Goal: Task Accomplishment & Management: Manage account settings

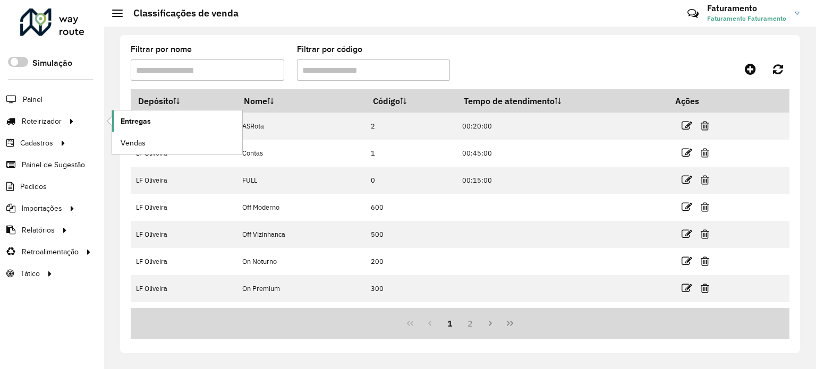
click at [145, 116] on span "Entregas" at bounding box center [136, 121] width 30 height 11
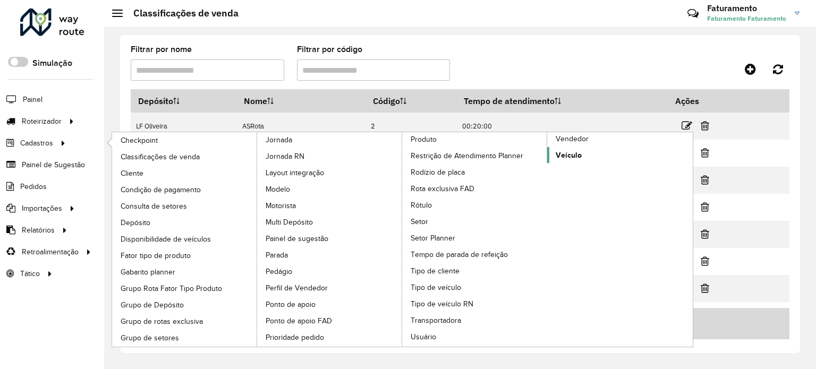
click at [565, 150] on span "Veículo" at bounding box center [569, 155] width 26 height 11
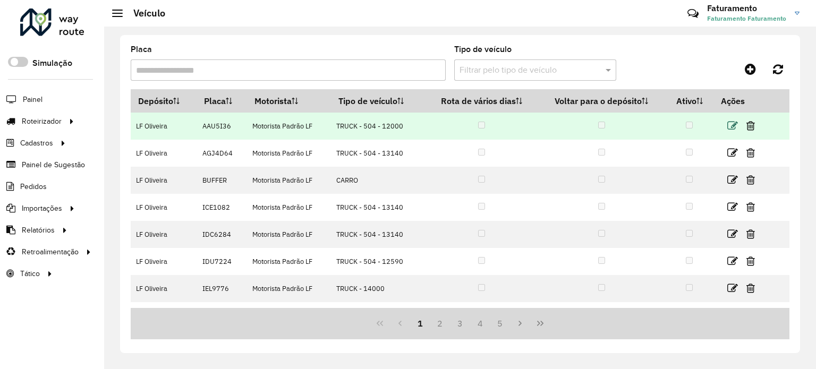
click at [728, 123] on icon at bounding box center [732, 126] width 11 height 11
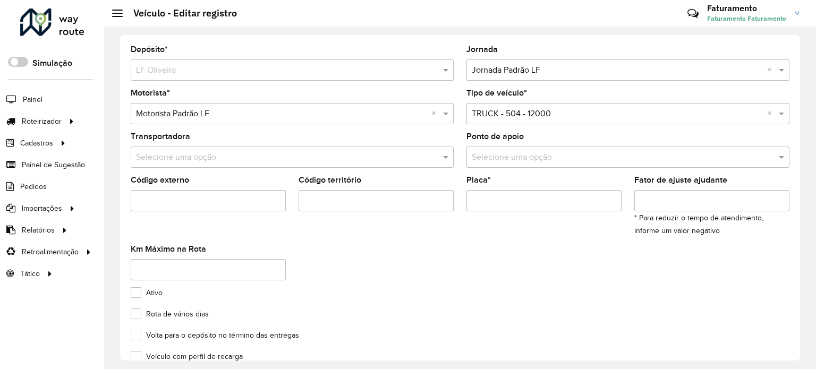
click at [589, 67] on input "text" at bounding box center [617, 70] width 291 height 13
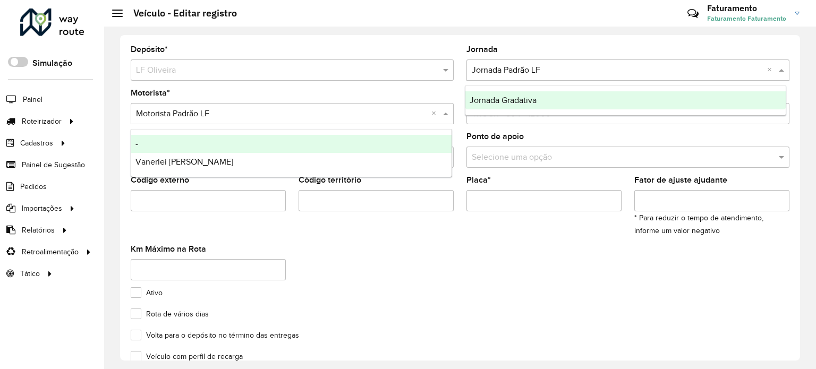
click at [321, 113] on input "text" at bounding box center [281, 114] width 291 height 13
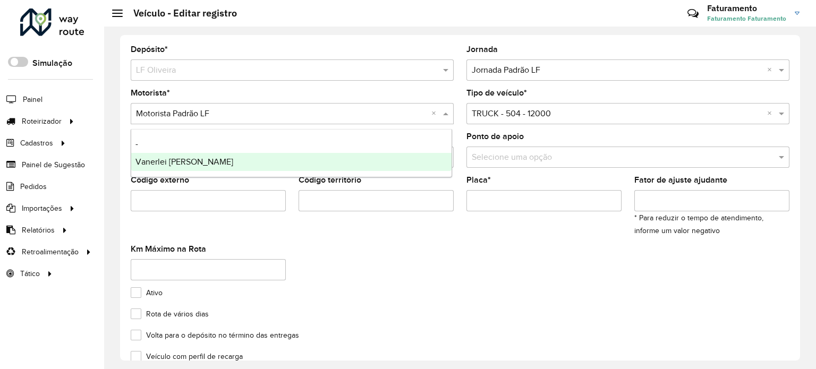
click at [435, 271] on formly-group "Motorista * Selecione uma opção × Motorista Padrão LF × Tipo de veículo * Selec…" at bounding box center [460, 189] width 672 height 200
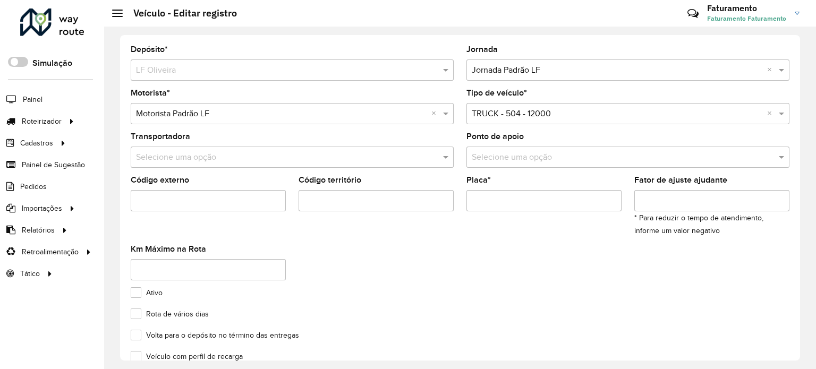
click at [291, 151] on input "text" at bounding box center [281, 157] width 291 height 13
click at [295, 156] on input "text" at bounding box center [281, 157] width 291 height 13
click at [490, 148] on div "Selecione uma opção" at bounding box center [627, 157] width 323 height 21
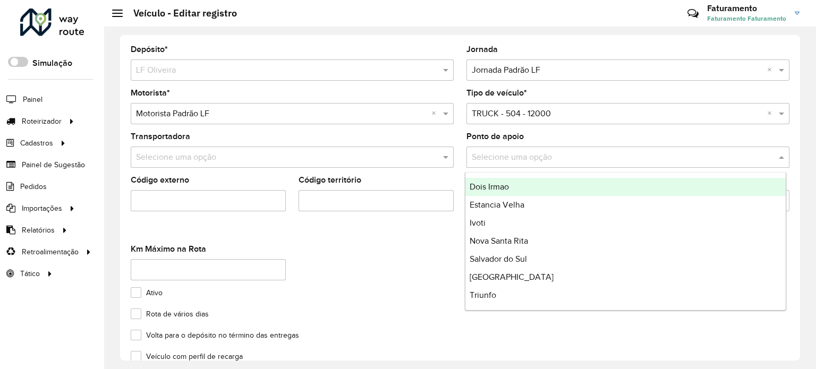
click at [301, 294] on div "Ativo" at bounding box center [460, 295] width 659 height 13
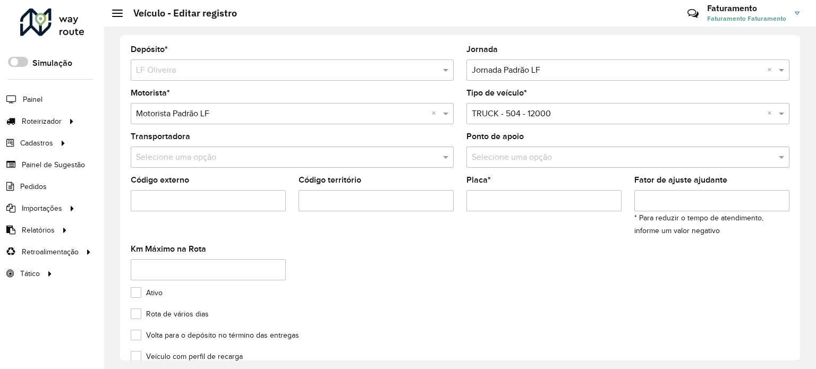
click at [237, 202] on input "Código externo" at bounding box center [208, 200] width 155 height 21
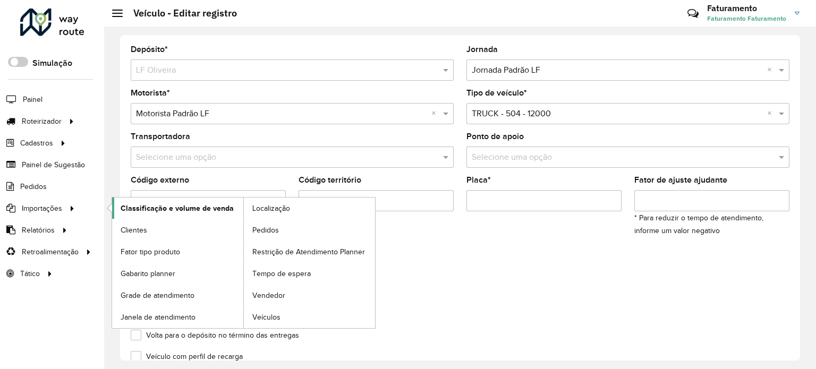
click at [208, 208] on span "Classificação e volume de venda" at bounding box center [177, 208] width 113 height 11
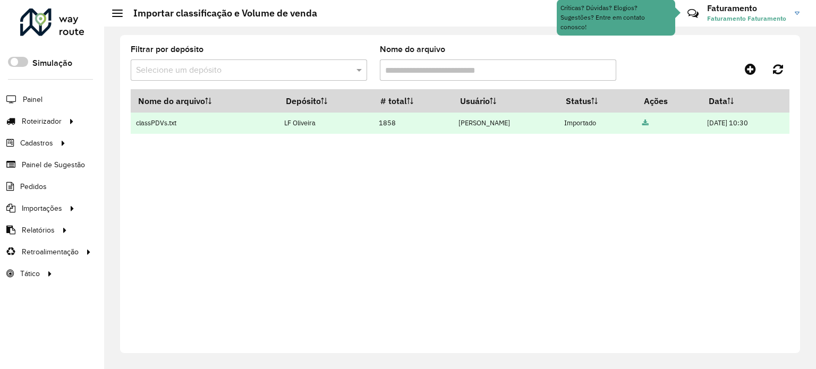
click at [637, 121] on td at bounding box center [669, 123] width 65 height 21
click at [642, 121] on icon at bounding box center [645, 123] width 6 height 7
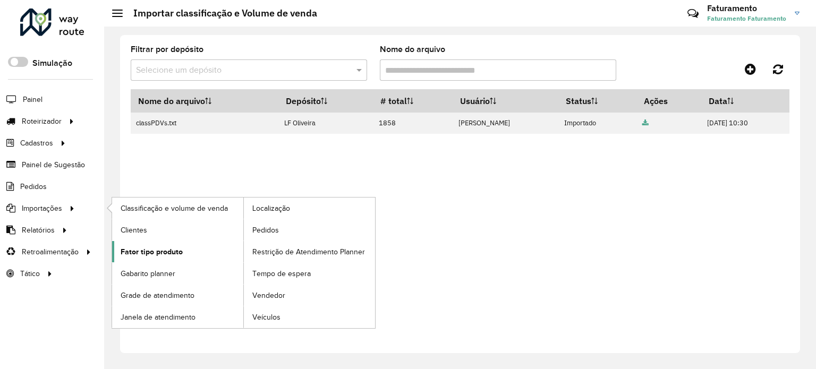
click at [133, 248] on span "Fator tipo produto" at bounding box center [152, 252] width 62 height 11
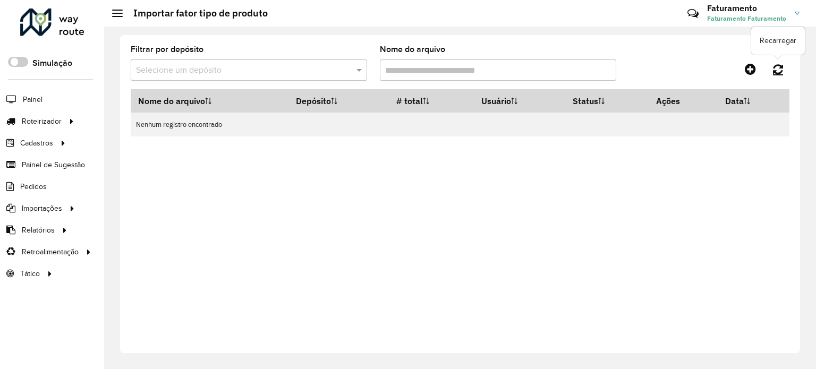
click at [770, 70] on link at bounding box center [778, 69] width 23 height 19
click at [277, 71] on input "text" at bounding box center [238, 70] width 205 height 13
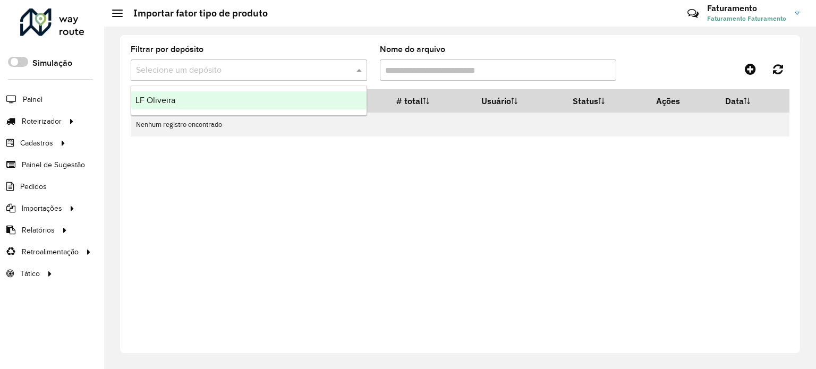
click at [255, 105] on div "LF Oliveira" at bounding box center [248, 100] width 235 height 18
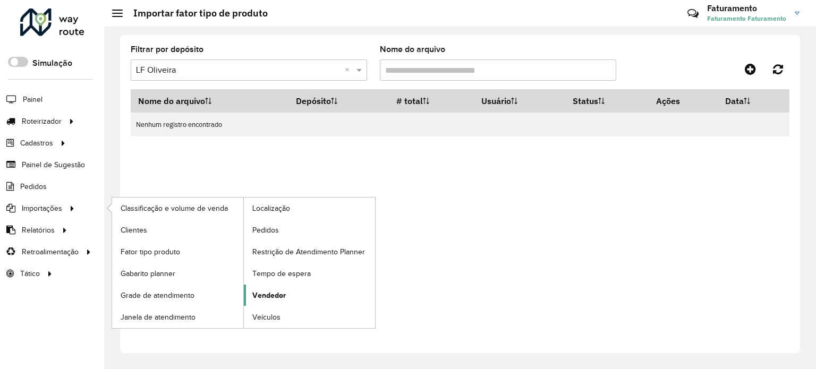
click at [270, 293] on span "Vendedor" at bounding box center [268, 295] width 33 height 11
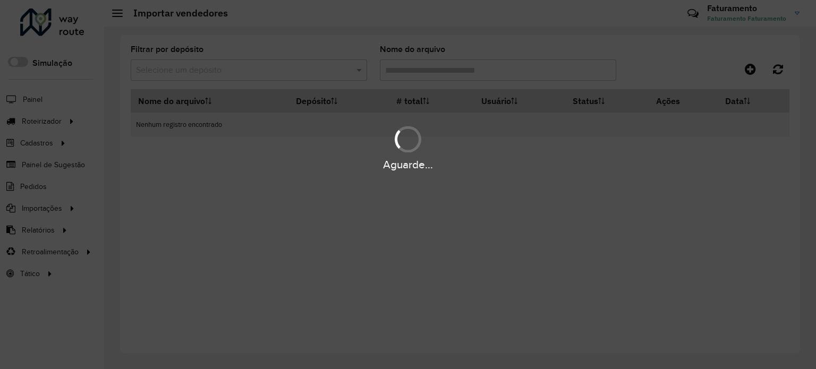
click at [247, 69] on hb-app "Aguarde... Pop-up bloqueado! Seu navegador bloqueou automáticamente a abertura …" at bounding box center [408, 184] width 816 height 369
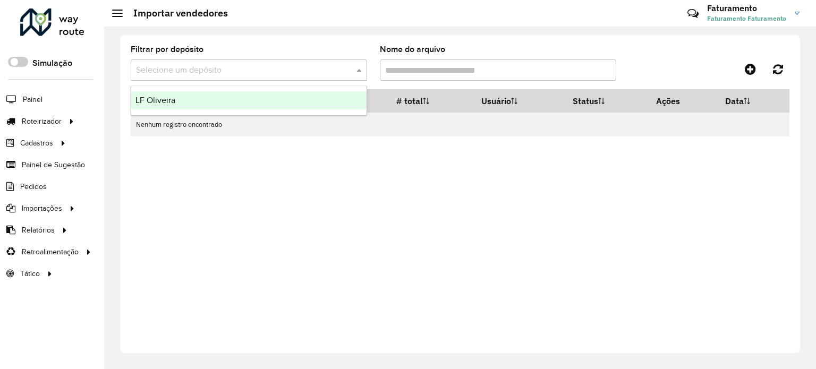
click at [248, 67] on input "text" at bounding box center [238, 70] width 205 height 13
click at [224, 99] on div "LF Oliveira" at bounding box center [248, 100] width 235 height 18
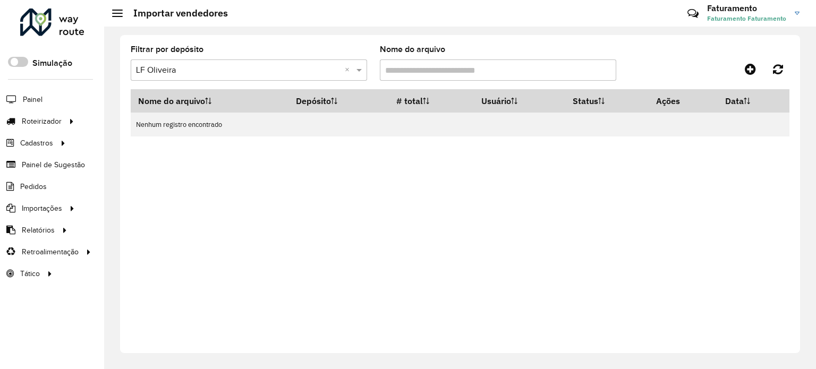
click at [425, 72] on input "Nome do arquivo" at bounding box center [498, 70] width 236 height 21
click at [746, 72] on icon at bounding box center [750, 69] width 11 height 13
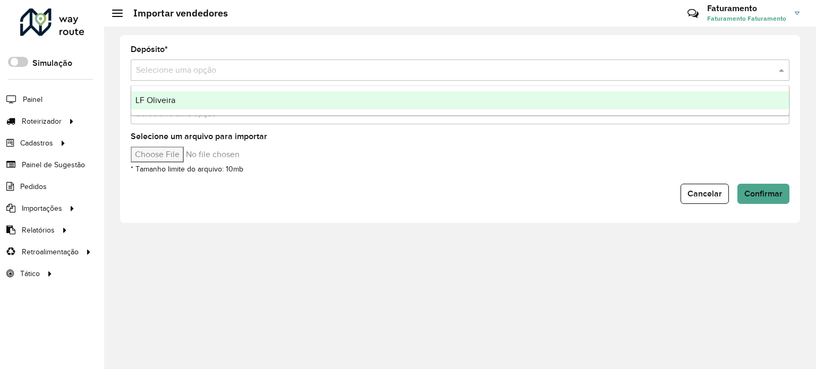
click at [198, 78] on div "Selecione uma opção" at bounding box center [460, 70] width 659 height 21
click at [198, 95] on div "LF Oliveira" at bounding box center [460, 100] width 658 height 18
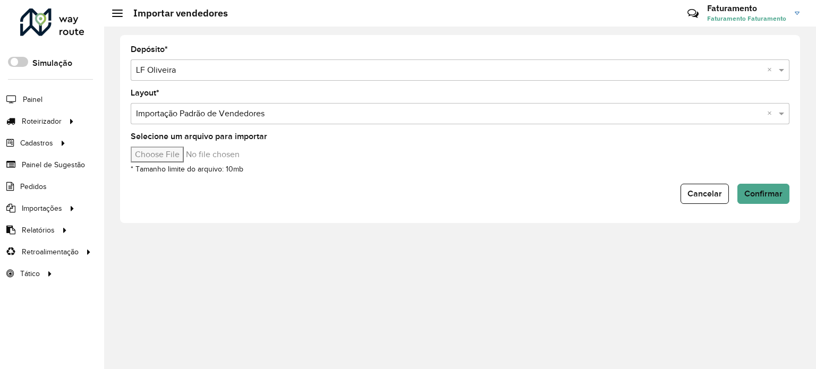
click at [207, 111] on input "text" at bounding box center [449, 114] width 627 height 13
click at [270, 114] on input "text" at bounding box center [449, 114] width 627 height 13
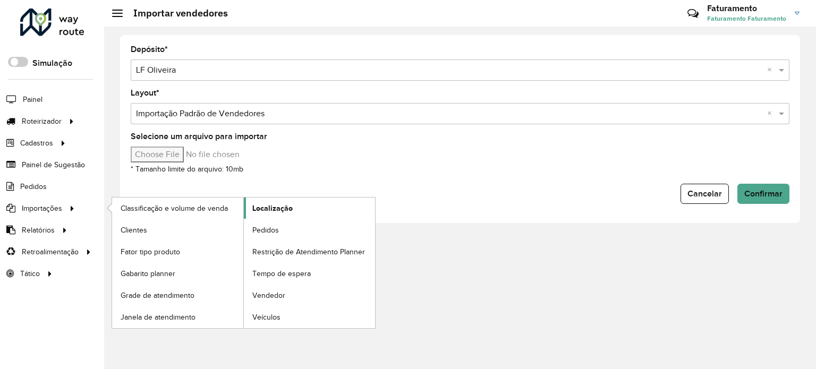
click at [272, 211] on span "Localização" at bounding box center [272, 208] width 40 height 11
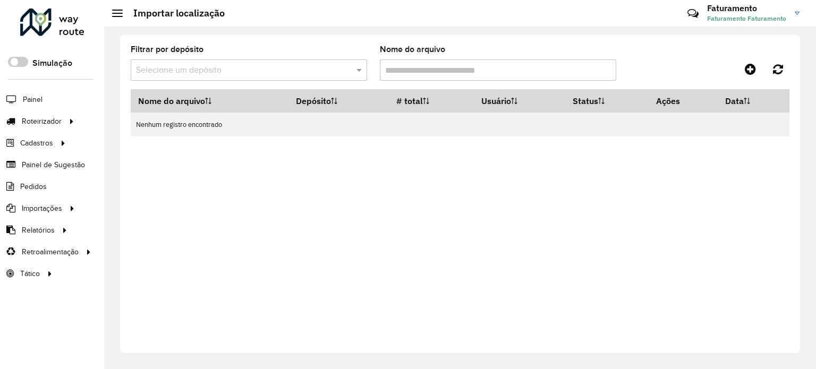
click at [298, 67] on input "text" at bounding box center [238, 70] width 205 height 13
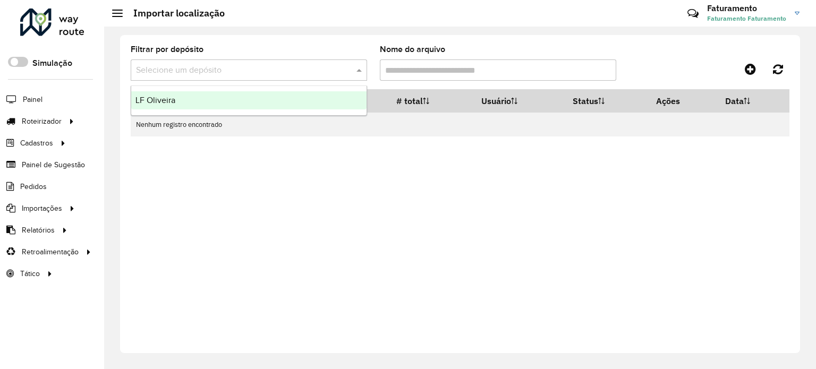
click at [291, 98] on div "LF Oliveira" at bounding box center [248, 100] width 235 height 18
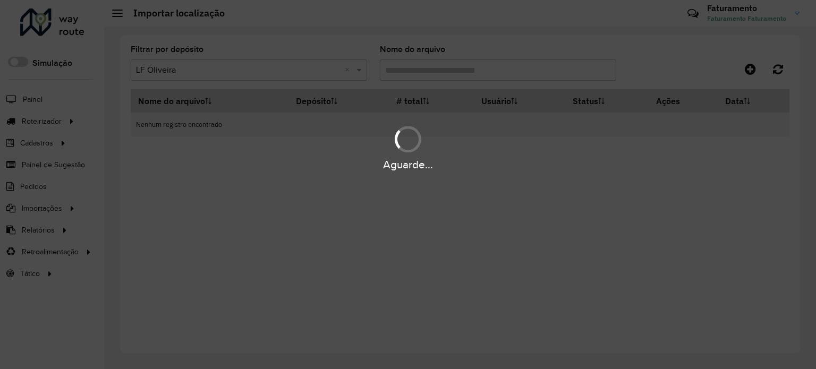
click at [503, 78] on div "Aguarde..." at bounding box center [408, 184] width 816 height 369
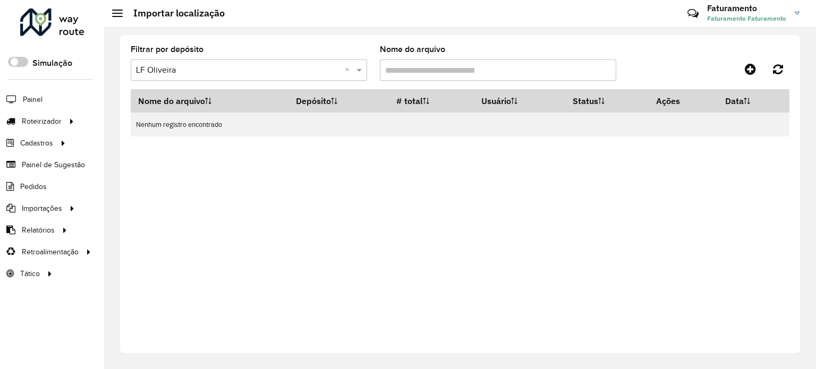
click at [504, 77] on input "Nome do arquivo" at bounding box center [498, 70] width 236 height 21
click at [753, 68] on icon at bounding box center [750, 69] width 11 height 13
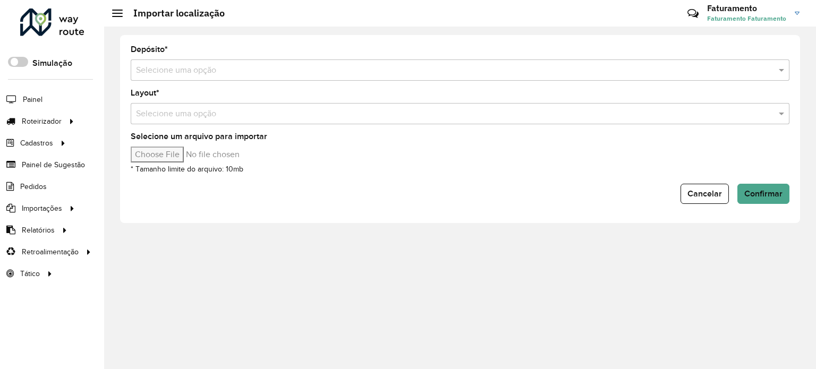
click at [263, 95] on div "Layout * Selecione uma opção" at bounding box center [460, 106] width 659 height 35
click at [270, 67] on input "text" at bounding box center [449, 70] width 627 height 13
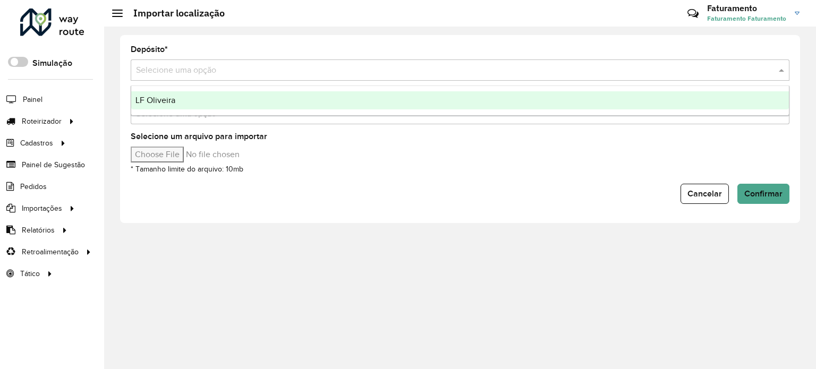
click at [244, 94] on div "LF Oliveira" at bounding box center [460, 100] width 658 height 18
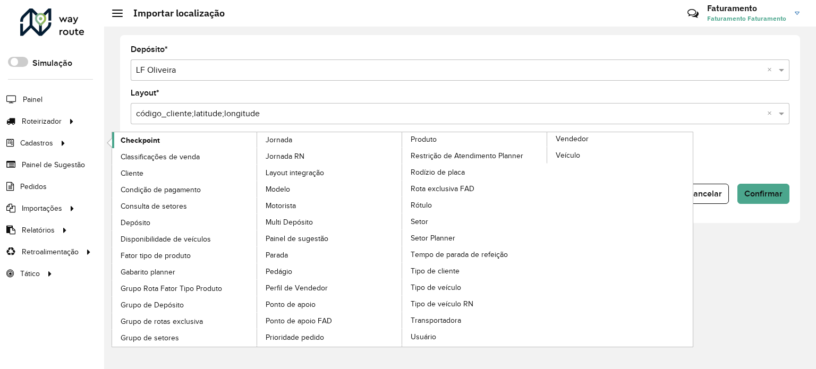
click at [129, 141] on span "Checkpoint" at bounding box center [140, 140] width 39 height 11
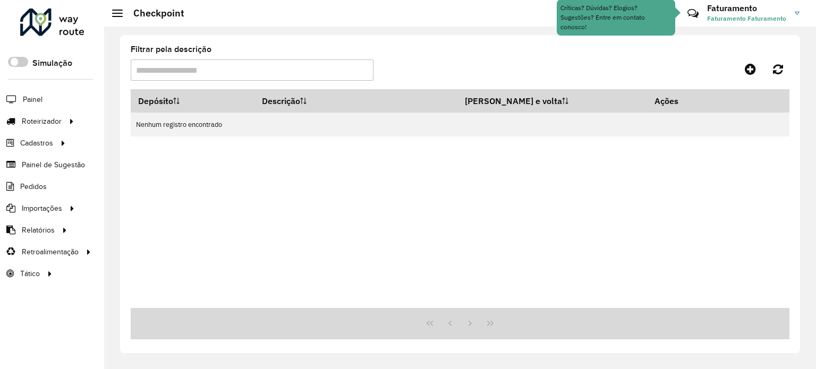
click at [267, 74] on input "Filtrar pela descrição" at bounding box center [252, 70] width 243 height 21
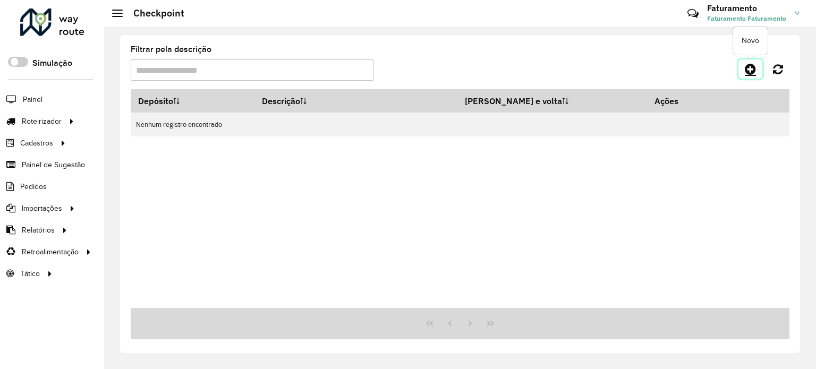
click at [750, 69] on icon at bounding box center [750, 69] width 11 height 13
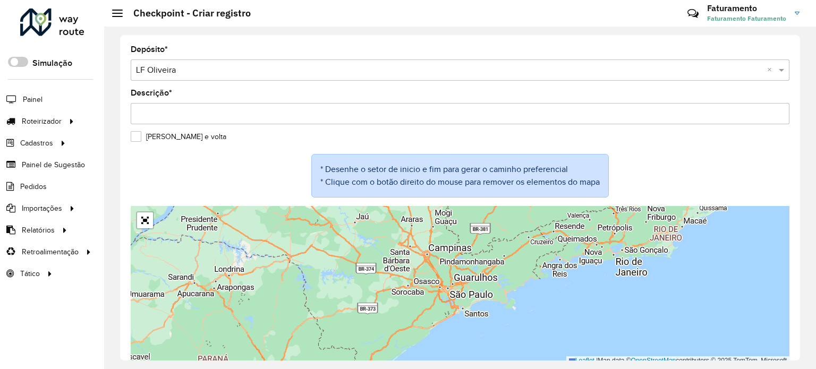
click at [310, 115] on input "Descrição *" at bounding box center [460, 113] width 659 height 21
click at [308, 66] on input "text" at bounding box center [449, 70] width 627 height 13
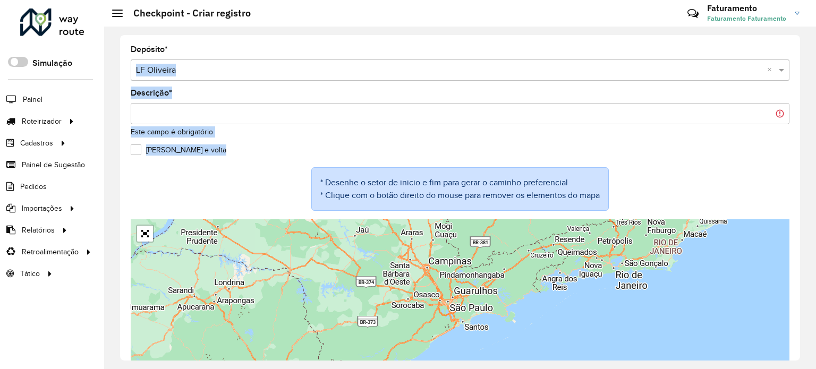
drag, startPoint x: 225, startPoint y: 166, endPoint x: 234, endPoint y: 55, distance: 111.4
click at [234, 55] on formly-group "Depósito * Selecione um depósito × LF Oliveira × Descrição * Este campo é obrig…" at bounding box center [460, 212] width 659 height 333
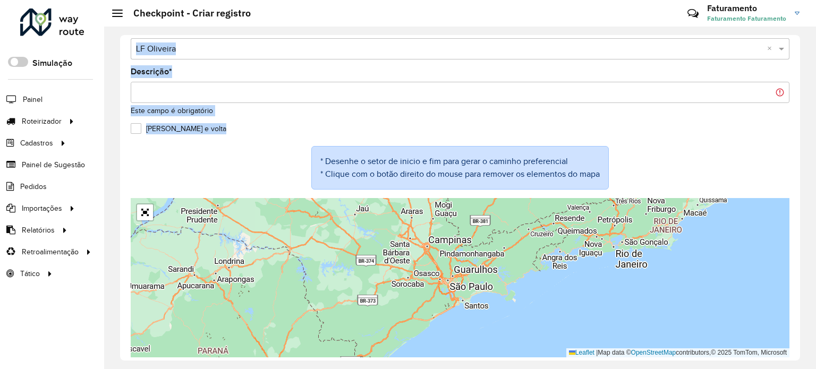
scroll to position [53, 0]
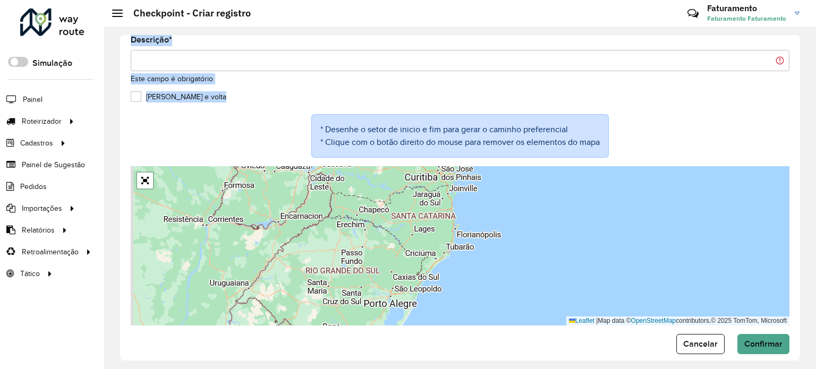
drag, startPoint x: 426, startPoint y: 250, endPoint x: 471, endPoint y: 172, distance: 90.2
click at [471, 172] on div "Leaflet | Map data © OpenStreetMap contributors,© 2025 TomTom, Microsoft" at bounding box center [460, 245] width 659 height 159
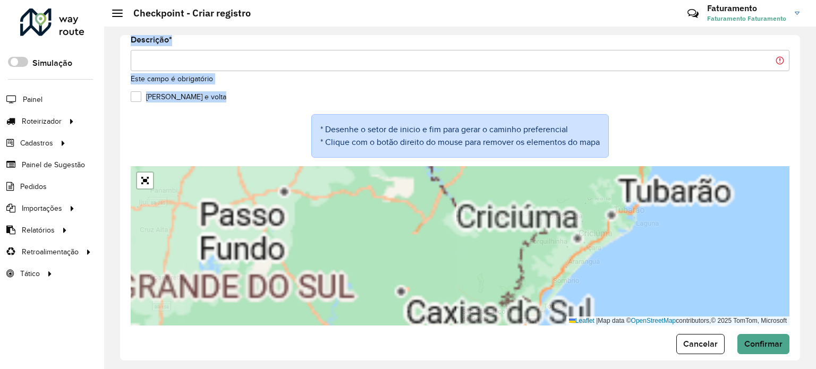
drag, startPoint x: 372, startPoint y: 291, endPoint x: 408, endPoint y: 169, distance: 127.1
click at [413, 146] on formly-group "Depósito * Selecione um depósito × LF Oliveira × Descrição * Este campo é obrig…" at bounding box center [460, 159] width 659 height 333
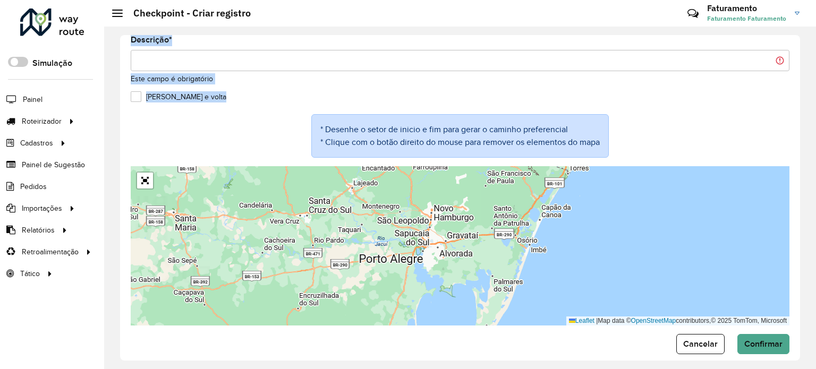
drag, startPoint x: 398, startPoint y: 243, endPoint x: 399, endPoint y: 135, distance: 107.9
click at [399, 135] on formly-group "Depósito * Selecione um depósito × LF Oliveira × Descrição * Este campo é obrig…" at bounding box center [460, 159] width 659 height 333
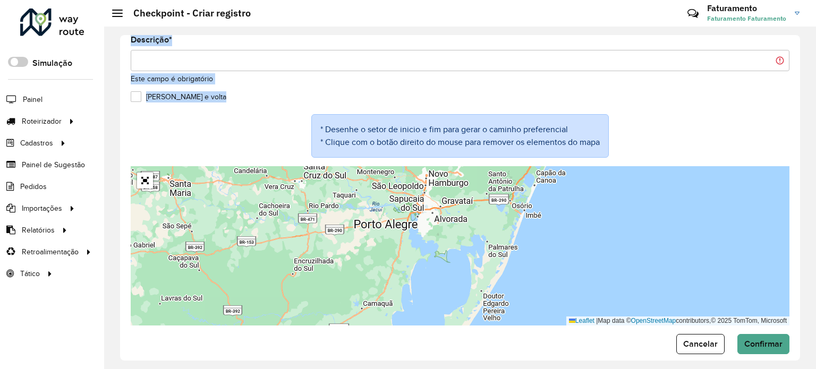
click at [414, 252] on div "Leaflet | Map data © OpenStreetMap contributors,© 2025 TomTom, Microsoft" at bounding box center [460, 245] width 659 height 159
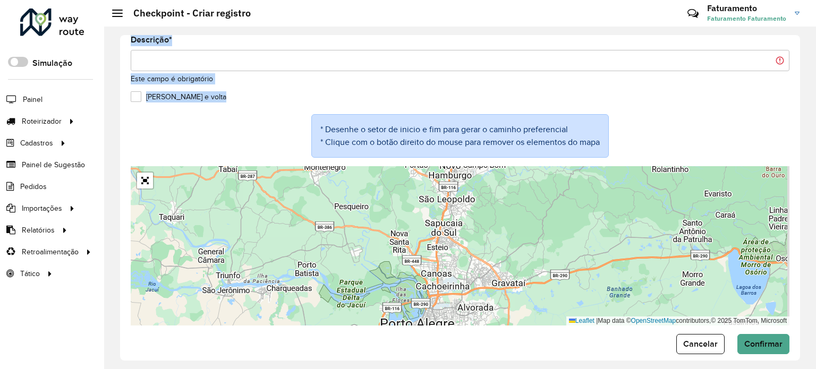
drag, startPoint x: 454, startPoint y: 176, endPoint x: 435, endPoint y: 288, distance: 113.7
click at [435, 288] on div "Leaflet | Map data © OpenStreetMap contributors,© 2025 TomTom, Microsoft" at bounding box center [460, 245] width 659 height 159
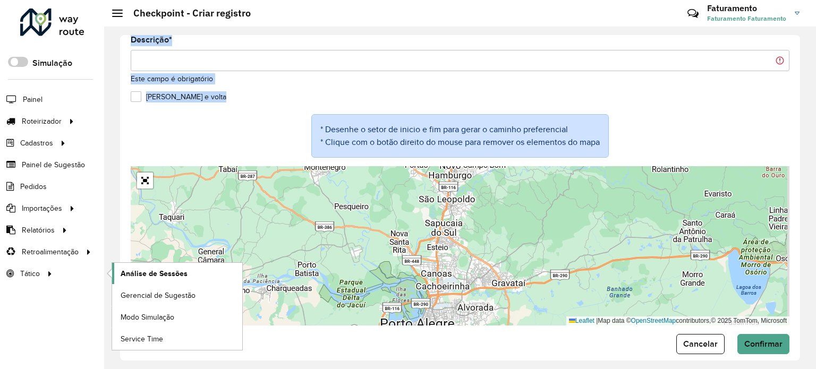
click at [157, 274] on span "Análise de Sessões" at bounding box center [154, 273] width 67 height 11
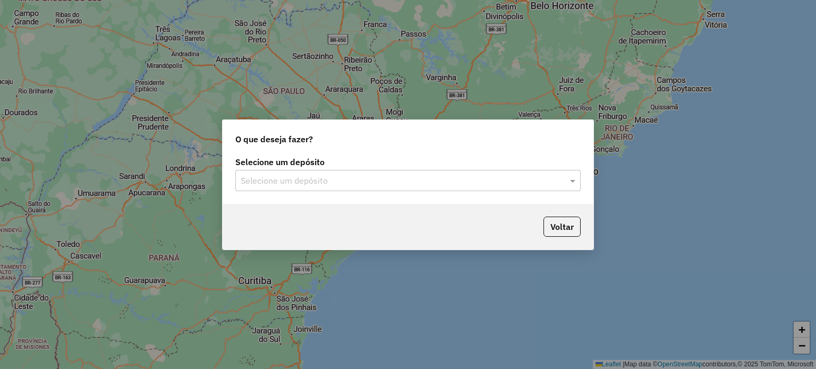
click at [315, 180] on input "text" at bounding box center [397, 181] width 313 height 13
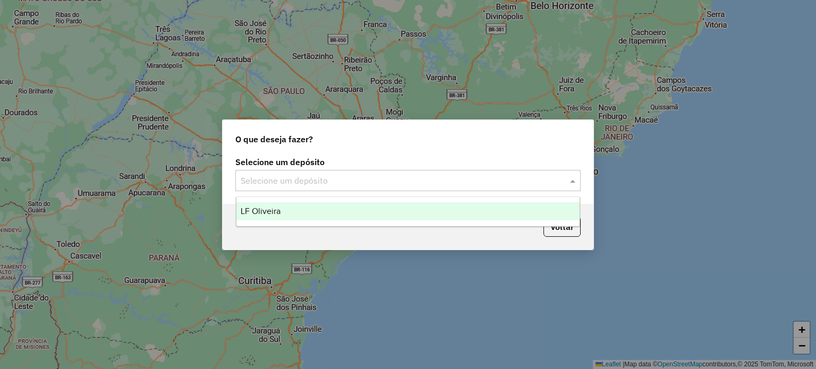
click at [291, 209] on div "LF Oliveira" at bounding box center [408, 211] width 344 height 18
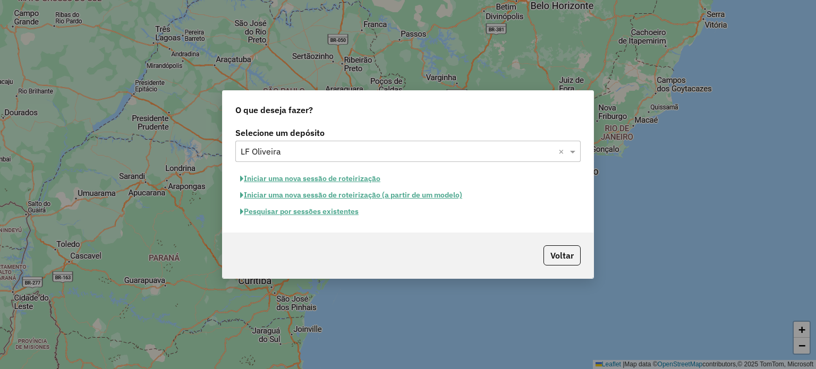
click at [338, 176] on button "Iniciar uma nova sessão de roteirização" at bounding box center [310, 179] width 150 height 16
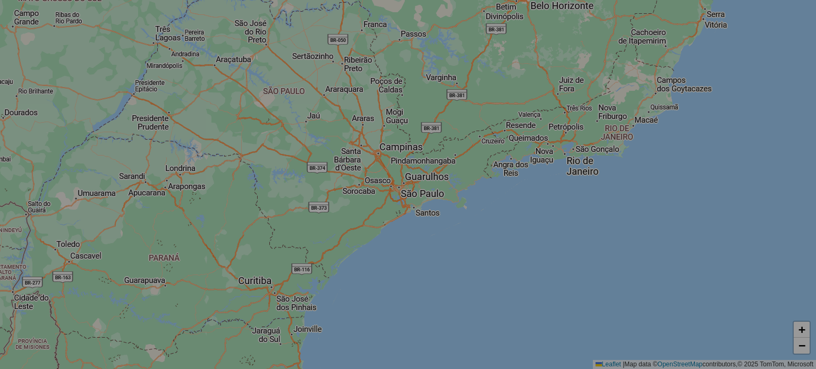
select select "*"
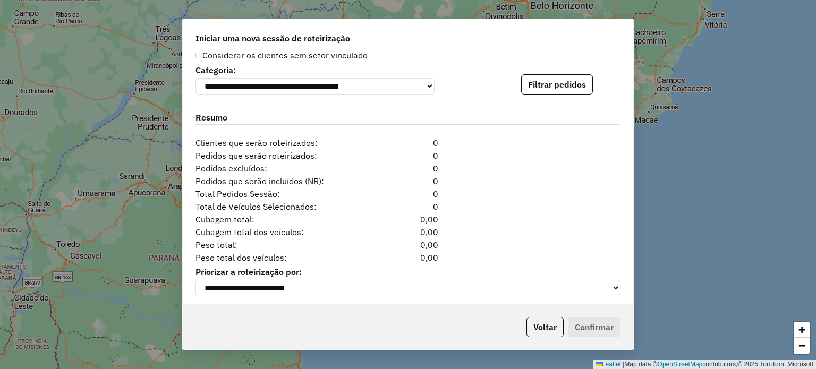
scroll to position [1094, 0]
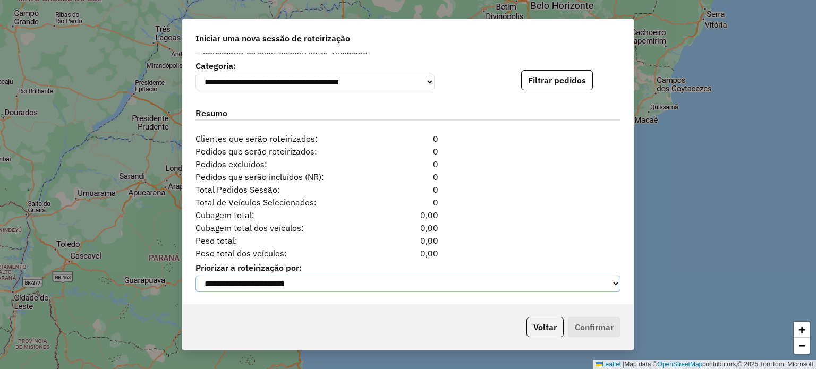
click at [495, 278] on select "**********" at bounding box center [408, 284] width 425 height 16
click at [530, 203] on div "Total de Veículos Selecionados: 0" at bounding box center [408, 202] width 438 height 13
click at [542, 322] on button "Voltar" at bounding box center [545, 327] width 37 height 20
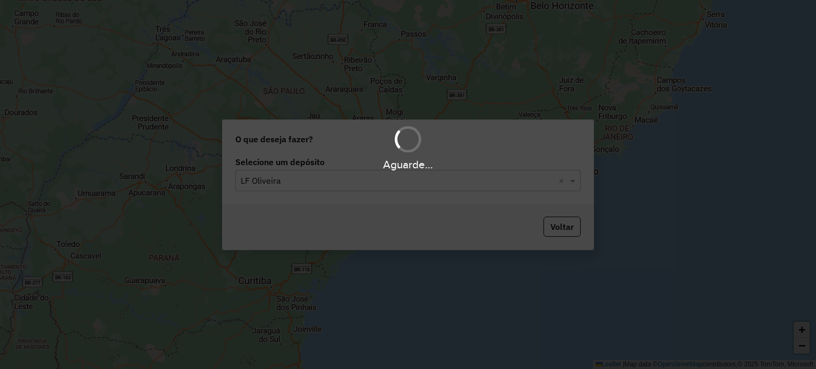
scroll to position [1082, 0]
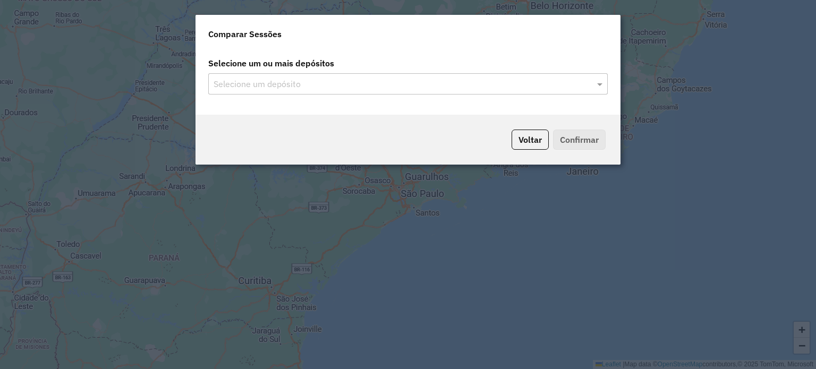
click at [360, 84] on input "text" at bounding box center [403, 84] width 384 height 13
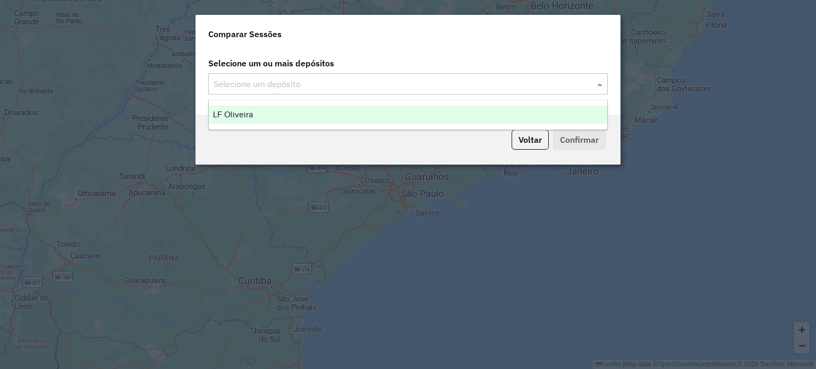
click at [356, 83] on input "text" at bounding box center [403, 84] width 384 height 13
click at [344, 110] on div "LF Oliveira" at bounding box center [408, 115] width 398 height 18
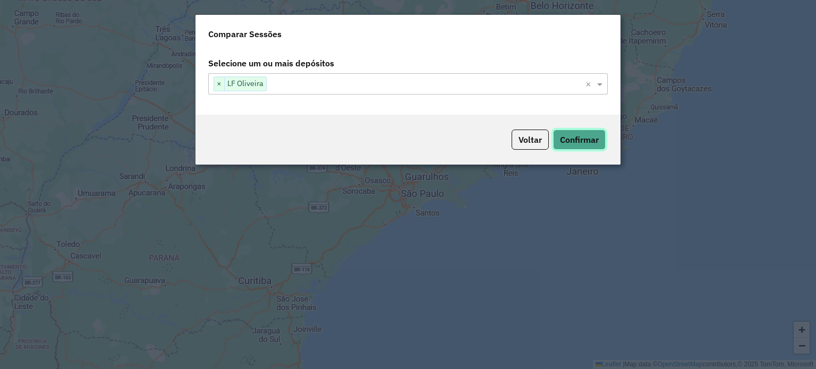
click at [570, 135] on button "Confirmar" at bounding box center [579, 140] width 53 height 20
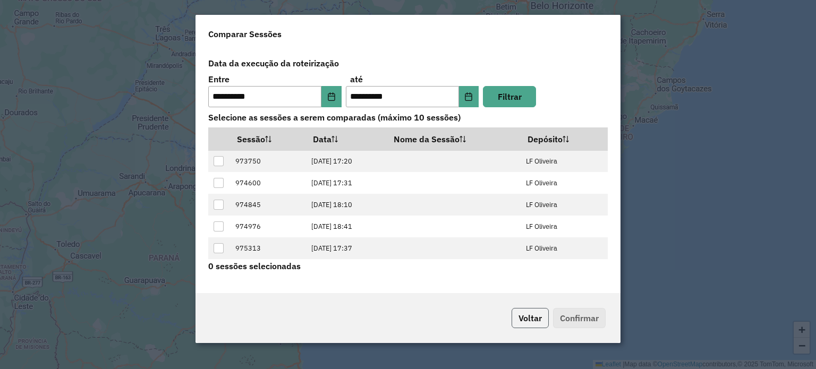
click at [544, 316] on button "Voltar" at bounding box center [530, 318] width 37 height 20
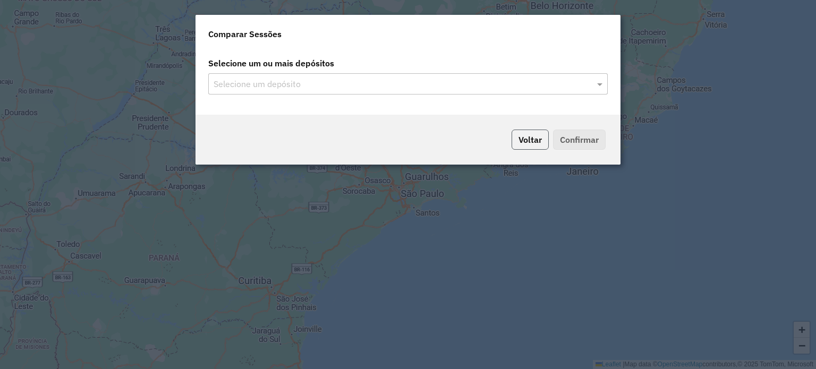
click at [533, 146] on button "Voltar" at bounding box center [530, 140] width 37 height 20
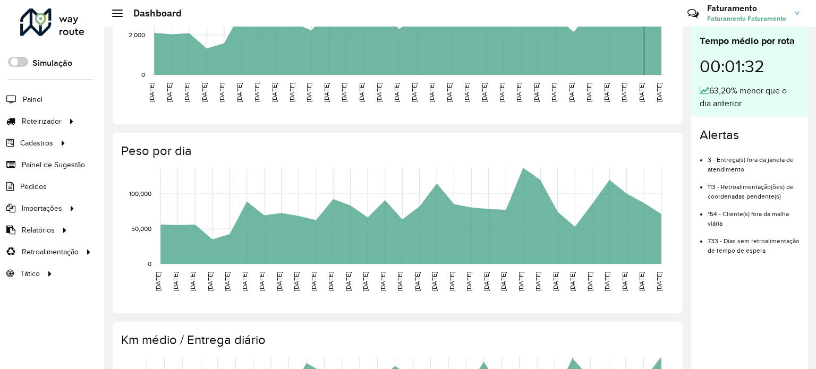
scroll to position [368, 0]
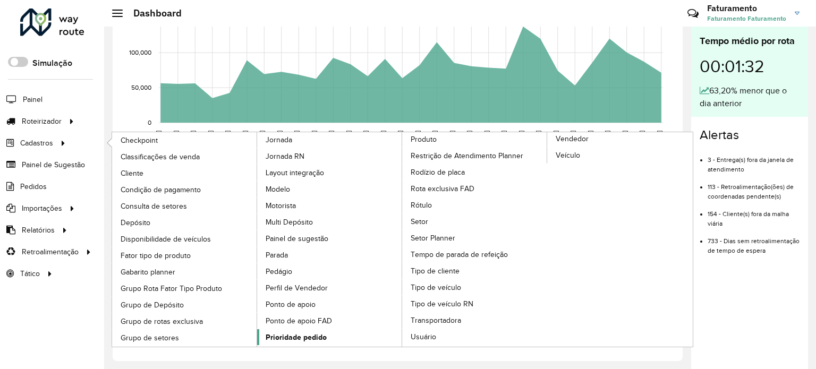
click at [300, 338] on span "Prioridade pedido" at bounding box center [296, 337] width 61 height 11
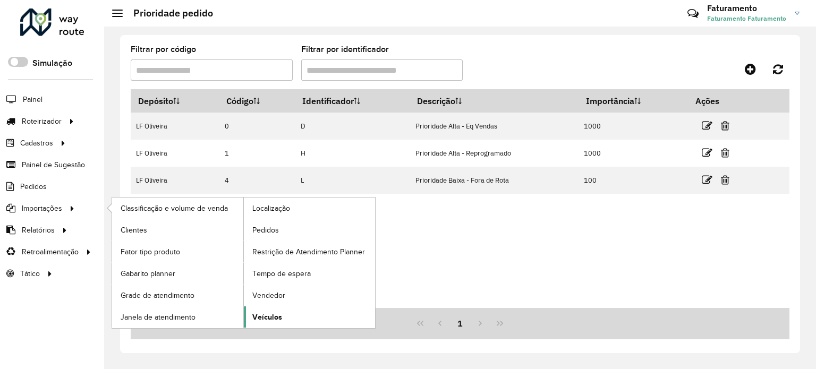
click at [266, 320] on span "Veículos" at bounding box center [267, 317] width 30 height 11
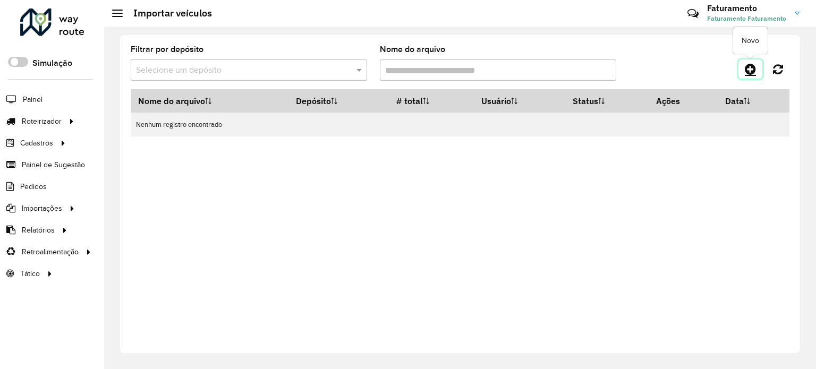
click at [752, 68] on icon at bounding box center [750, 69] width 11 height 13
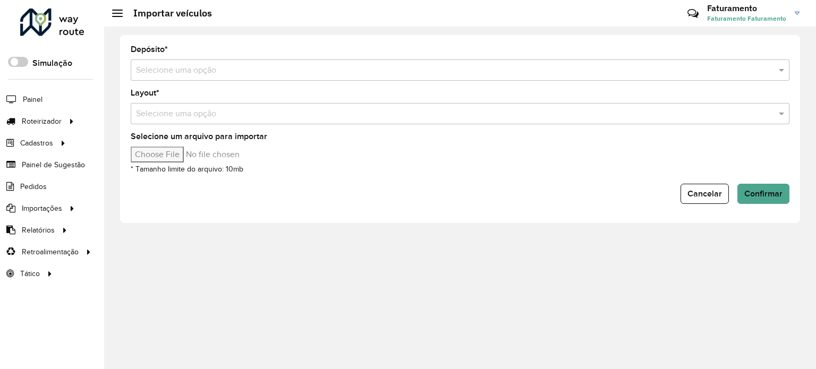
click at [191, 63] on div "Selecione uma opção" at bounding box center [460, 70] width 659 height 21
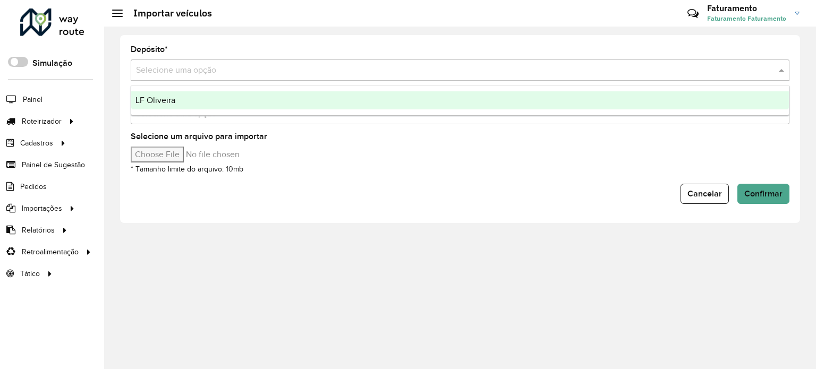
click at [191, 85] on form "Depósito * Selecione uma opção Layout * Selecione uma opção Selecione um arquiv…" at bounding box center [460, 125] width 659 height 158
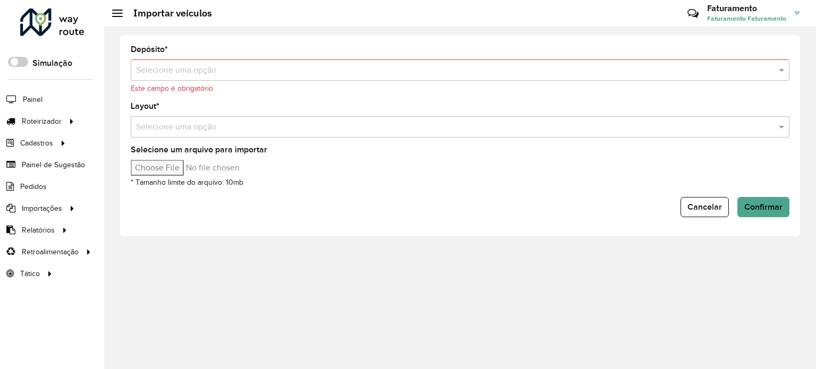
click at [188, 99] on form "Depósito * Selecione uma opção Este campo é obrigatório Layout * Selecione uma …" at bounding box center [460, 132] width 659 height 172
click at [213, 62] on div "Selecione uma opção" at bounding box center [460, 70] width 659 height 21
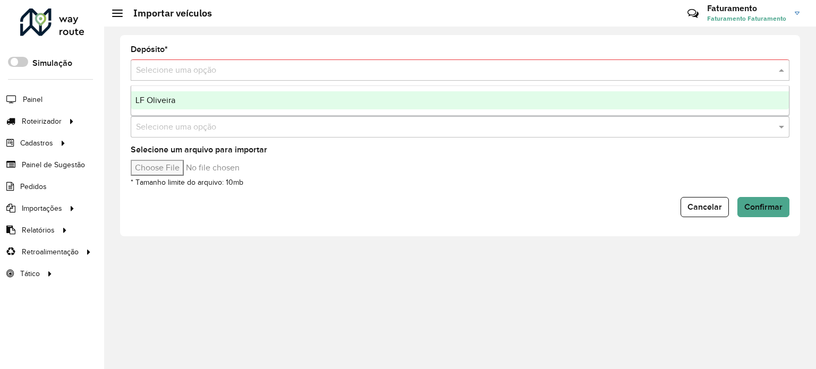
click at [202, 100] on div "LF Oliveira" at bounding box center [460, 100] width 658 height 18
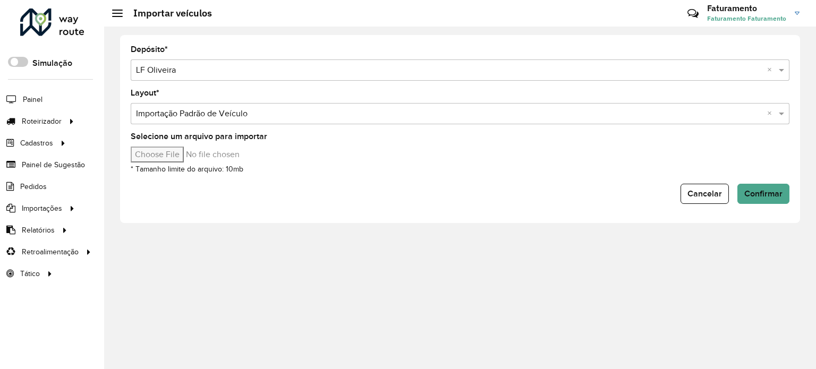
click at [281, 111] on input "text" at bounding box center [449, 114] width 627 height 13
click at [283, 118] on input "text" at bounding box center [449, 114] width 627 height 13
click at [164, 150] on input "Selecione um arquivo para importar" at bounding box center [221, 155] width 181 height 16
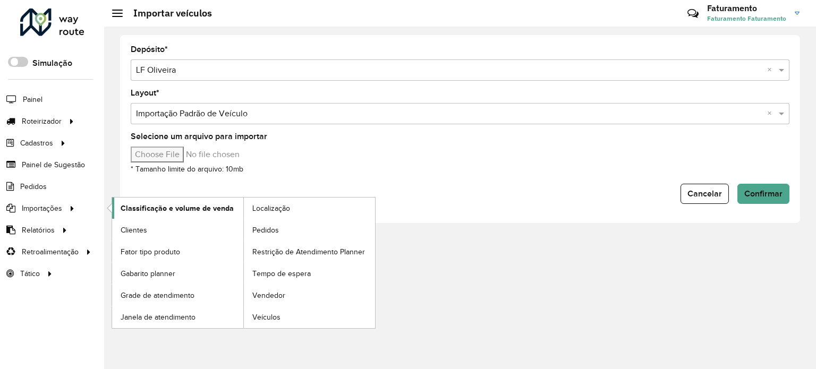
click at [153, 209] on span "Classificação e volume de venda" at bounding box center [177, 208] width 113 height 11
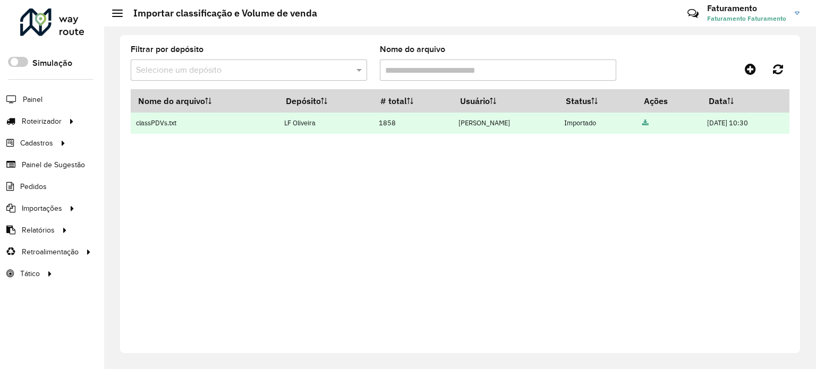
click at [637, 121] on td at bounding box center [669, 123] width 65 height 21
click at [642, 121] on icon at bounding box center [645, 123] width 6 height 7
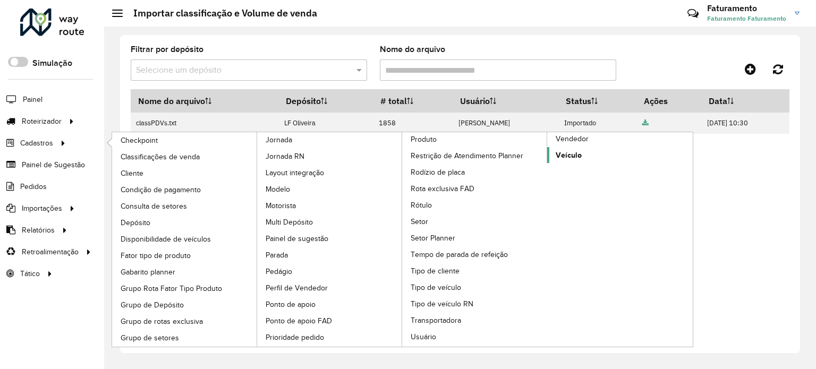
click at [558, 151] on span "Veículo" at bounding box center [569, 155] width 26 height 11
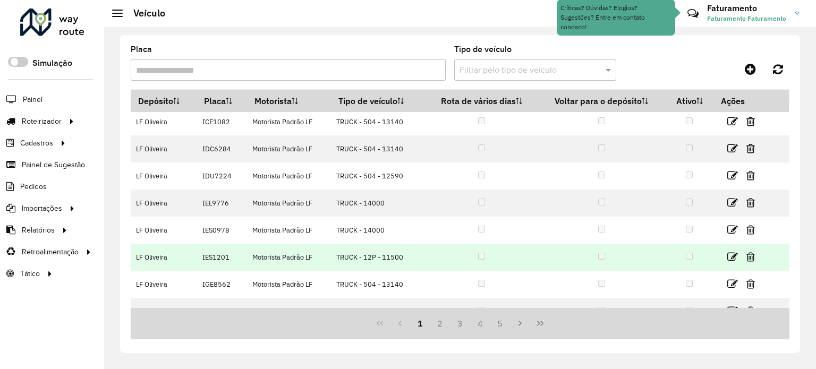
scroll to position [128, 0]
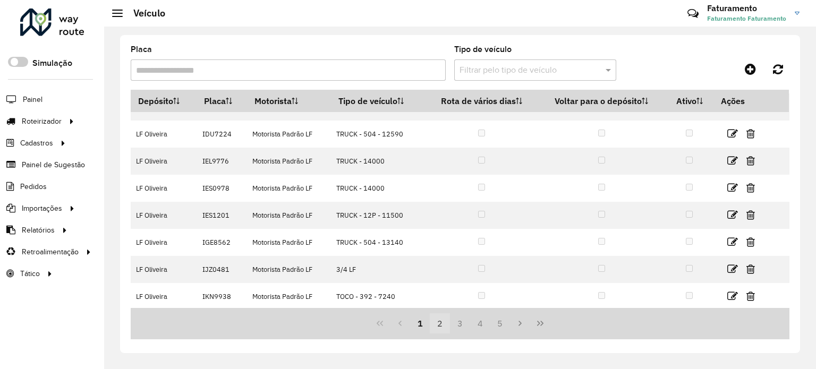
click at [440, 323] on button "2" at bounding box center [440, 323] width 20 height 20
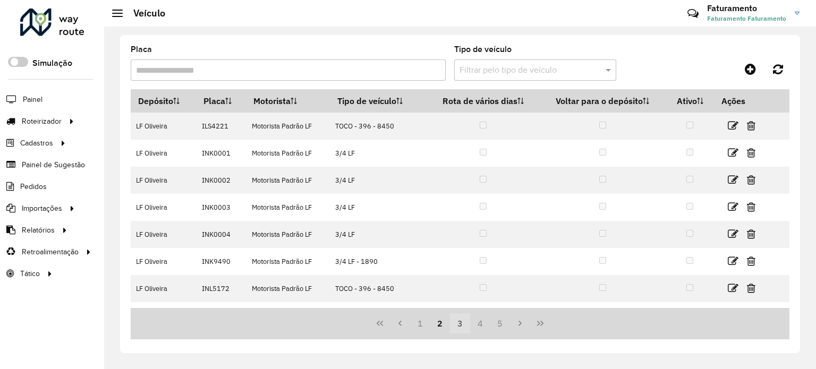
click at [458, 321] on button "3" at bounding box center [460, 323] width 20 height 20
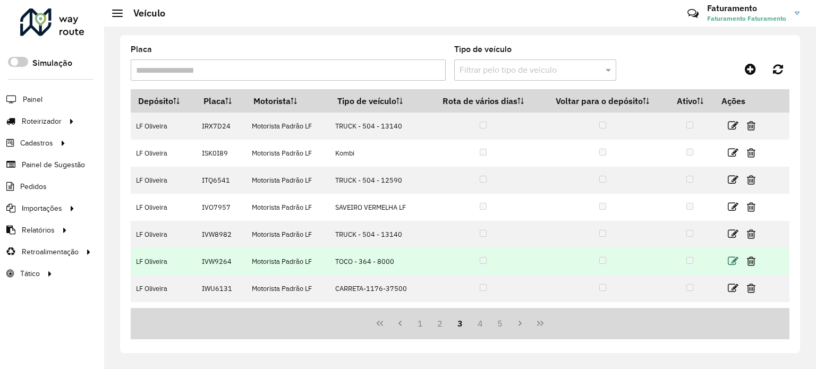
click at [732, 259] on icon at bounding box center [733, 261] width 11 height 11
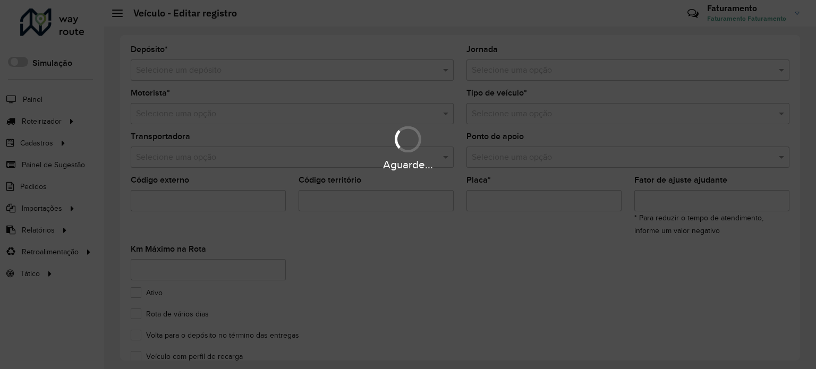
type input "*******"
type input "***"
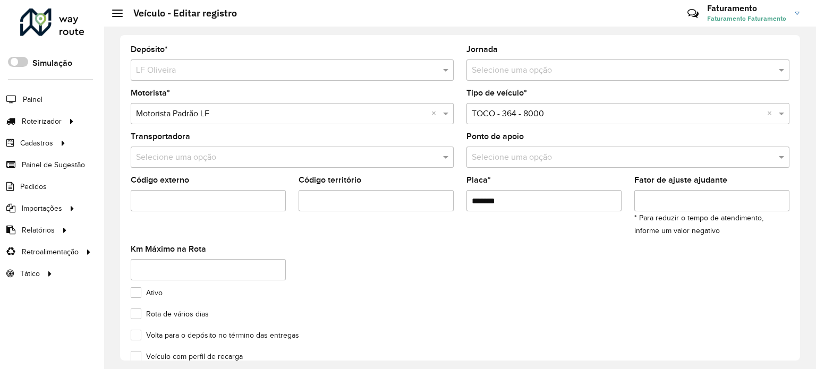
click at [422, 203] on input "Código território" at bounding box center [376, 200] width 155 height 21
click at [207, 201] on input "Código externo" at bounding box center [208, 200] width 155 height 21
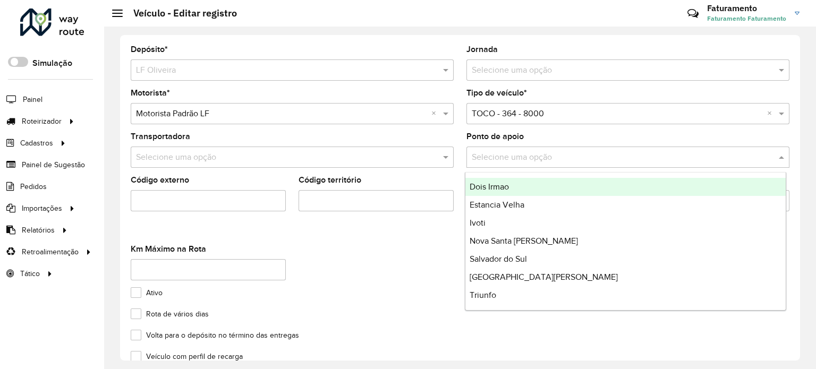
click at [537, 163] on div "Selecione uma opção" at bounding box center [627, 157] width 323 height 21
click at [295, 163] on div "Selecione uma opção" at bounding box center [292, 157] width 323 height 21
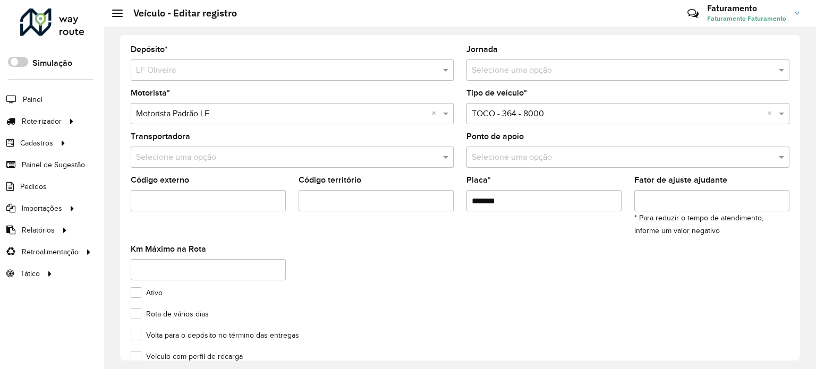
click at [293, 151] on input "text" at bounding box center [281, 157] width 291 height 13
click at [375, 168] on formly-field "Transportadora Selecione uma opção" at bounding box center [292, 155] width 336 height 44
click at [440, 147] on div "Selecione uma opção" at bounding box center [292, 157] width 323 height 21
click at [443, 164] on div "Selecione uma opção" at bounding box center [292, 157] width 323 height 21
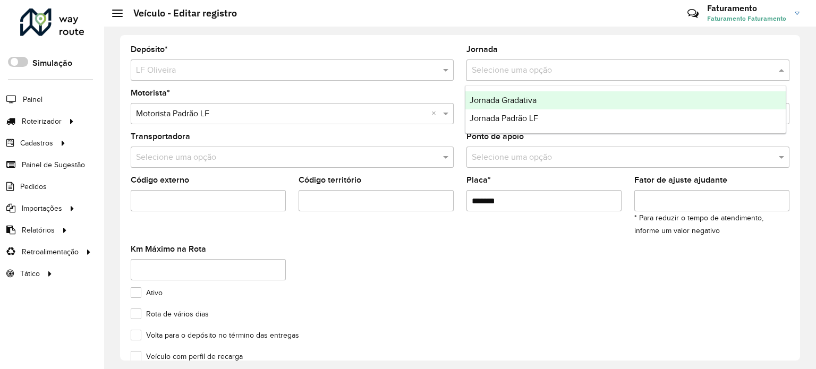
click at [519, 70] on input "text" at bounding box center [617, 70] width 291 height 13
click at [284, 154] on input "text" at bounding box center [281, 157] width 291 height 13
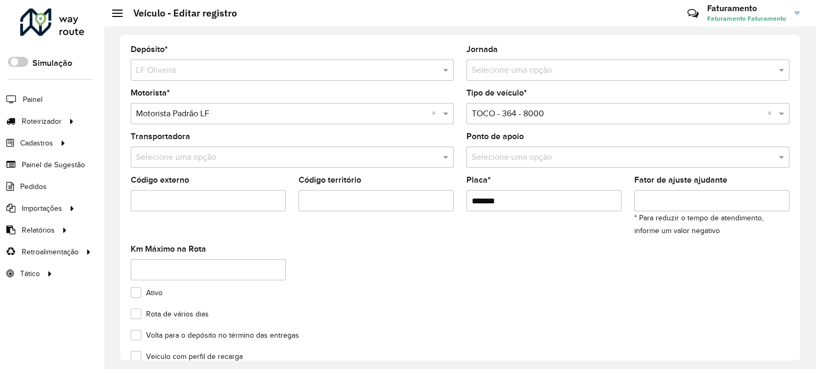
click at [208, 206] on input "Código externo" at bounding box center [208, 200] width 155 height 21
drag, startPoint x: 327, startPoint y: 199, endPoint x: 421, endPoint y: 198, distance: 93.5
click at [337, 199] on input "Código território" at bounding box center [376, 200] width 155 height 21
click at [522, 198] on input "*******" at bounding box center [543, 200] width 155 height 21
click at [714, 199] on input "Fator de ajuste ajudante" at bounding box center [711, 200] width 155 height 21
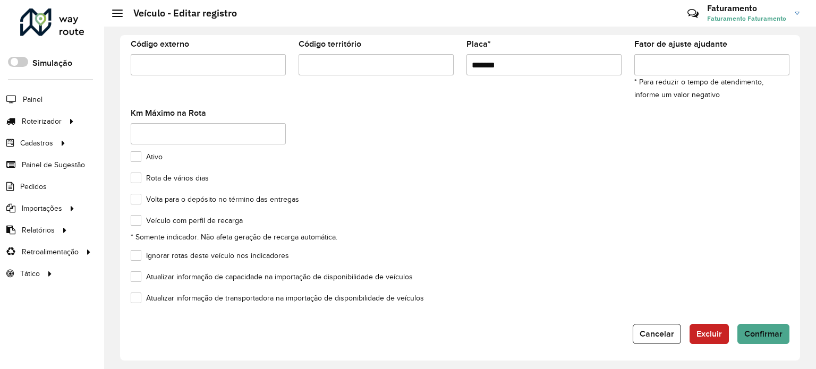
scroll to position [83, 0]
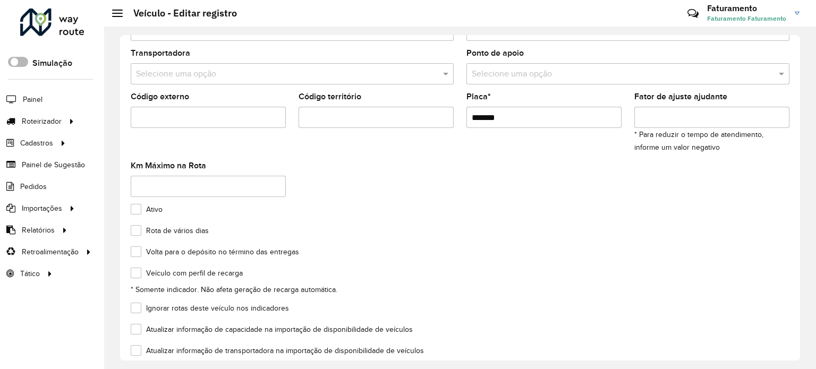
click at [23, 59] on span at bounding box center [18, 62] width 20 height 10
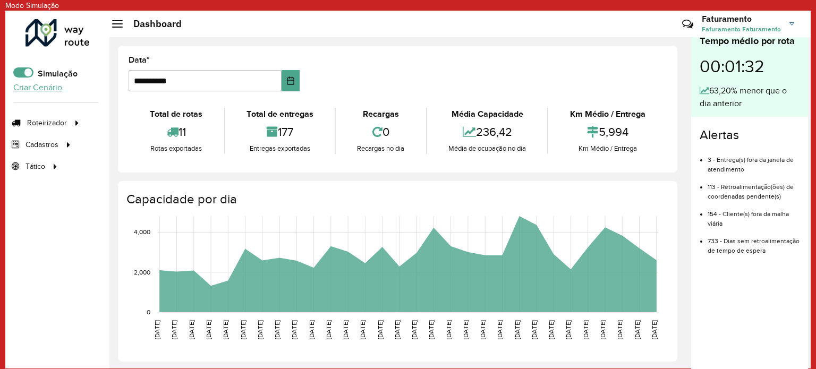
click at [46, 84] on link "Criar Cenário" at bounding box center [37, 87] width 49 height 9
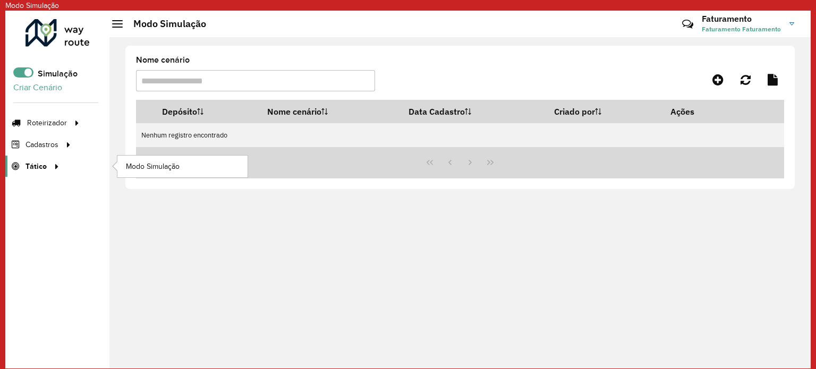
click at [52, 168] on icon at bounding box center [54, 166] width 9 height 16
click at [154, 167] on span "Modo Simulação" at bounding box center [154, 166] width 57 height 11
click at [39, 91] on link "Criar Cenário" at bounding box center [37, 87] width 49 height 9
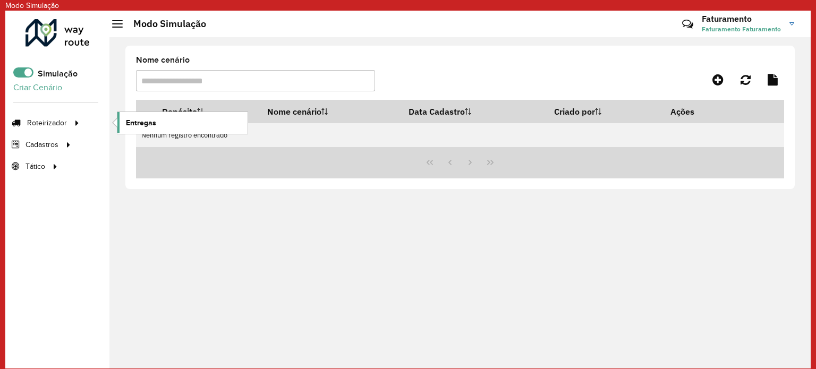
click at [128, 118] on span "Entregas" at bounding box center [141, 122] width 30 height 11
click at [24, 73] on span at bounding box center [23, 72] width 20 height 10
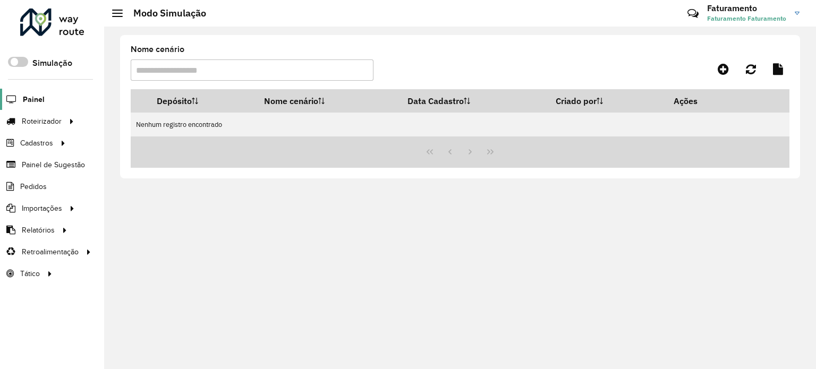
click at [31, 94] on span "Painel" at bounding box center [34, 99] width 22 height 11
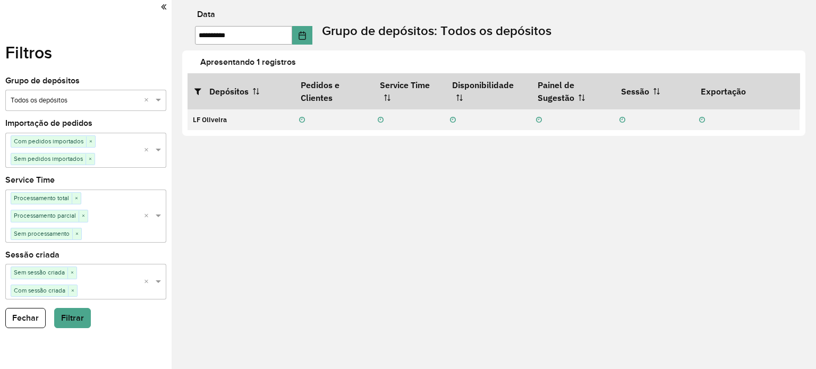
click at [125, 231] on input "text" at bounding box center [113, 234] width 62 height 11
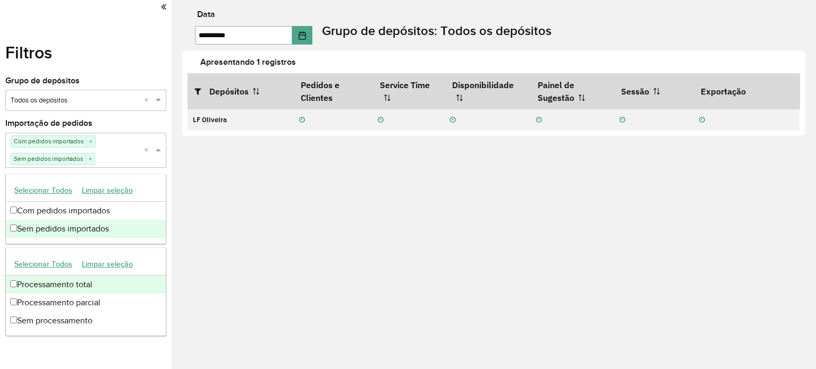
click at [115, 161] on input "text" at bounding box center [119, 159] width 49 height 11
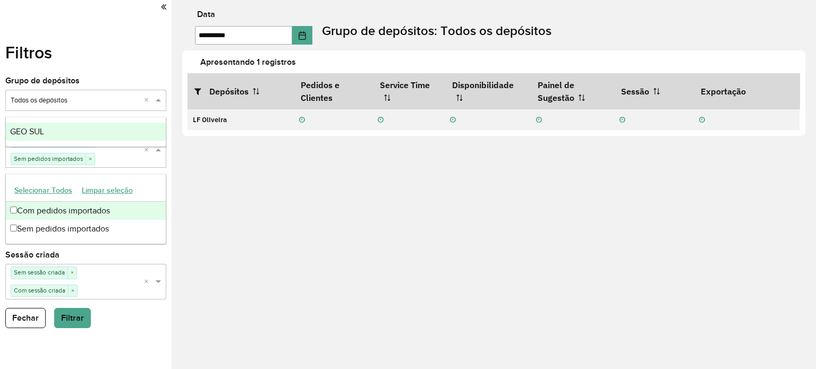
click at [100, 106] on div "Selecione um grupo × Todos os depósitos ×" at bounding box center [85, 100] width 161 height 21
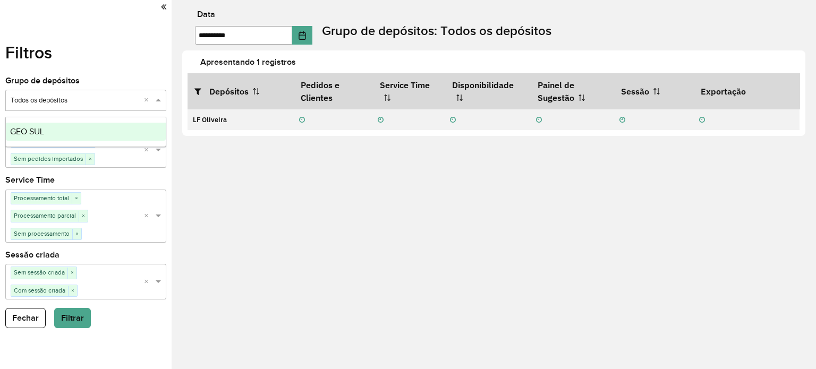
click at [101, 104] on input "text" at bounding box center [75, 101] width 129 height 11
click at [101, 129] on div "GEO SUL" at bounding box center [86, 132] width 160 height 18
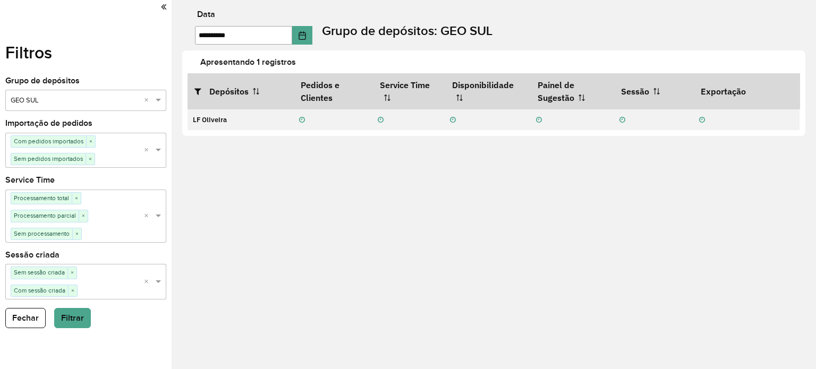
click at [103, 299] on div "Filtros Grupo de depósitos Selecione um grupo × GEO SUL × Importação de pedidos…" at bounding box center [86, 184] width 172 height 369
click at [105, 287] on input "text" at bounding box center [111, 291] width 66 height 11
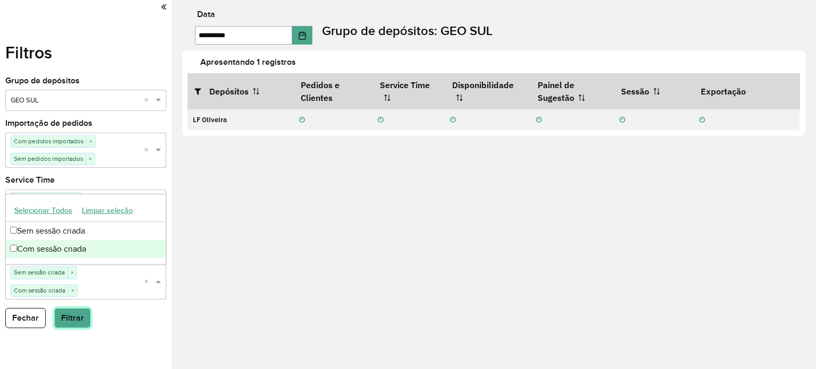
click at [73, 314] on button "Filtrar" at bounding box center [72, 318] width 37 height 20
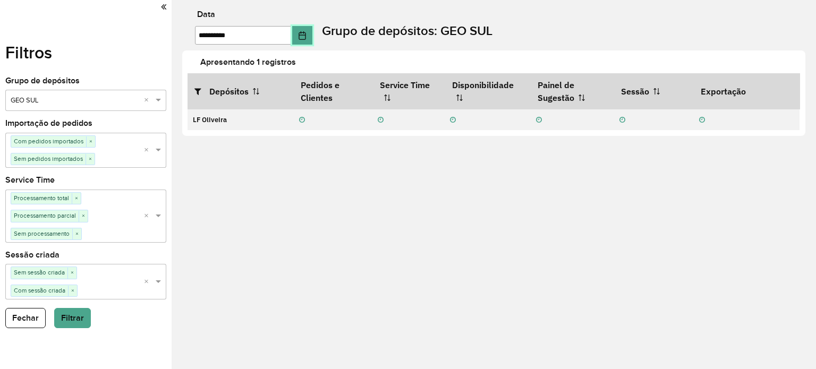
click at [306, 28] on button "Choose Date" at bounding box center [302, 35] width 20 height 19
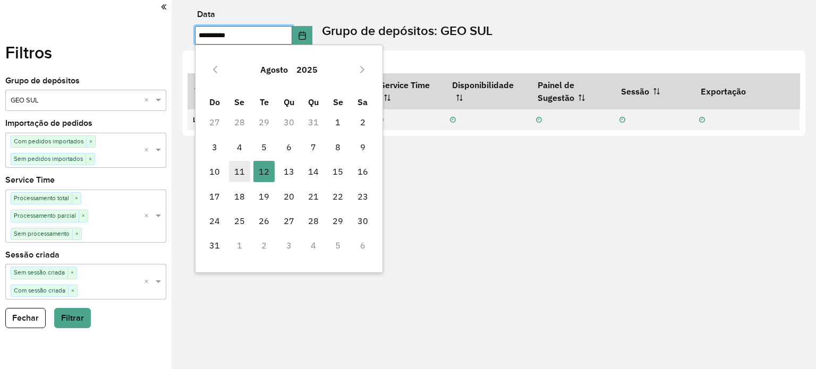
click at [240, 171] on span "11" at bounding box center [239, 171] width 21 height 21
type input "**********"
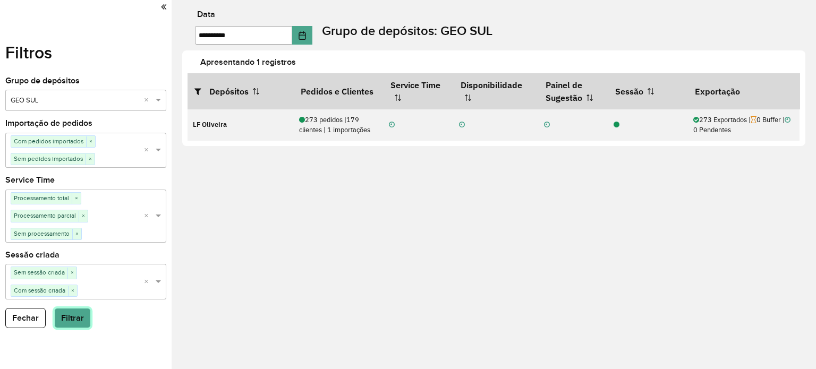
click at [75, 326] on button "Filtrar" at bounding box center [72, 318] width 37 height 20
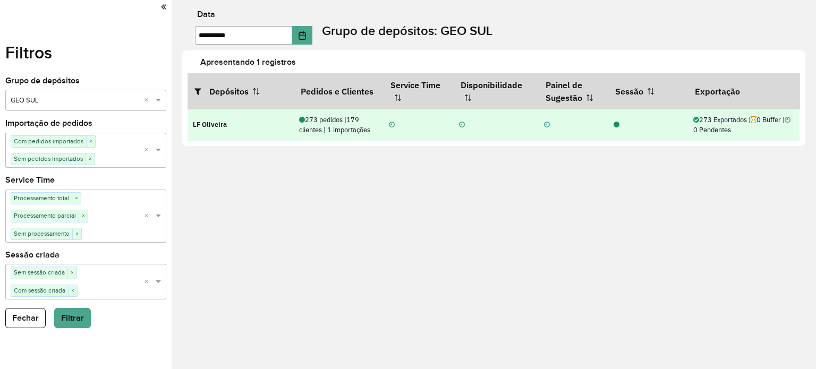
click at [344, 129] on div "273 pedidos | 179 clientes | 1 importações" at bounding box center [338, 125] width 79 height 20
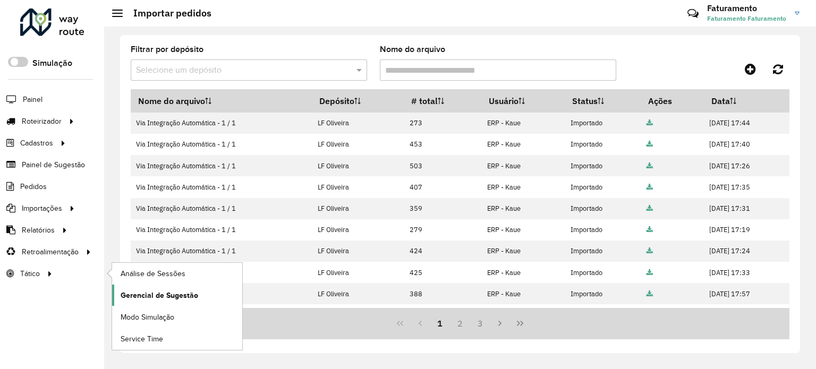
click at [167, 297] on span "Gerencial de Sugestão" at bounding box center [160, 295] width 78 height 11
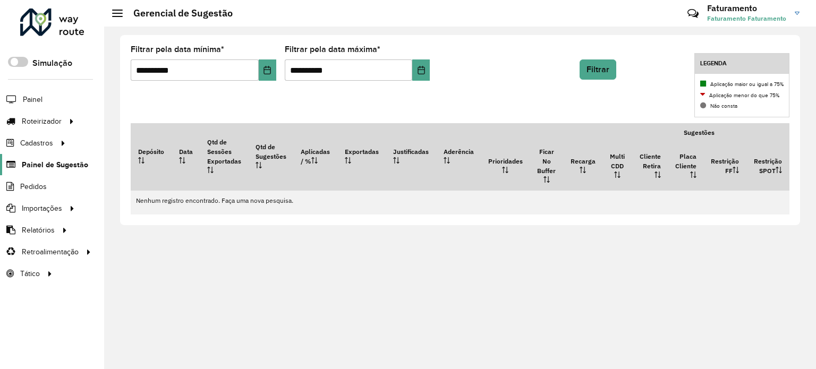
click at [52, 172] on link "Painel de Sugestão" at bounding box center [44, 164] width 88 height 21
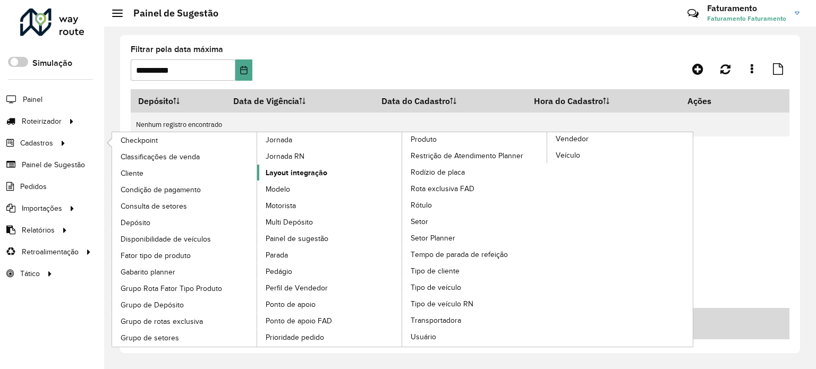
click at [285, 172] on span "Layout integração" at bounding box center [297, 172] width 62 height 11
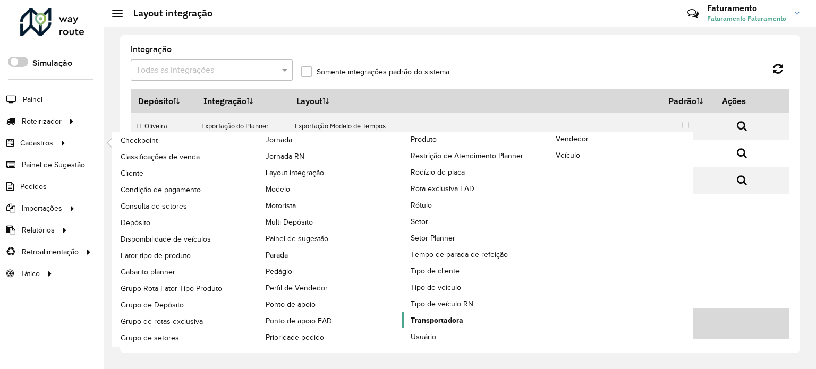
click at [440, 319] on span "Transportadora" at bounding box center [437, 320] width 53 height 11
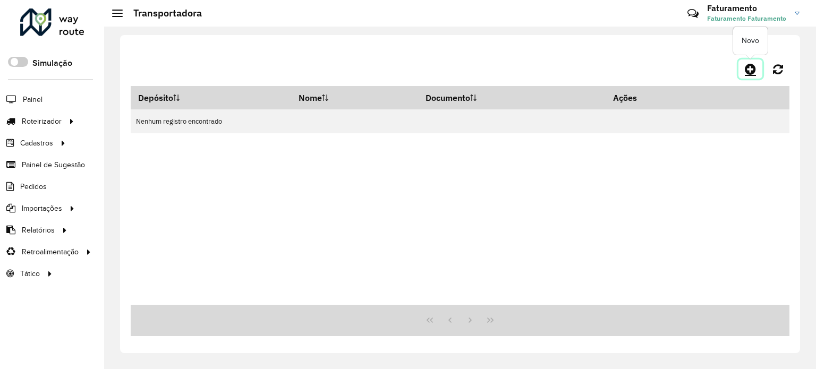
click at [742, 67] on link at bounding box center [751, 69] width 24 height 19
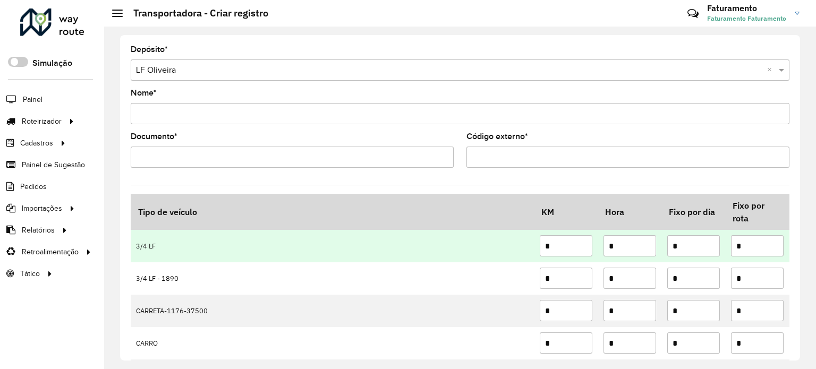
click at [578, 249] on input "*" at bounding box center [566, 245] width 53 height 21
click at [627, 249] on input "*" at bounding box center [630, 245] width 53 height 21
click at [668, 249] on input "*" at bounding box center [693, 245] width 53 height 21
click at [740, 242] on input "*" at bounding box center [757, 245] width 53 height 21
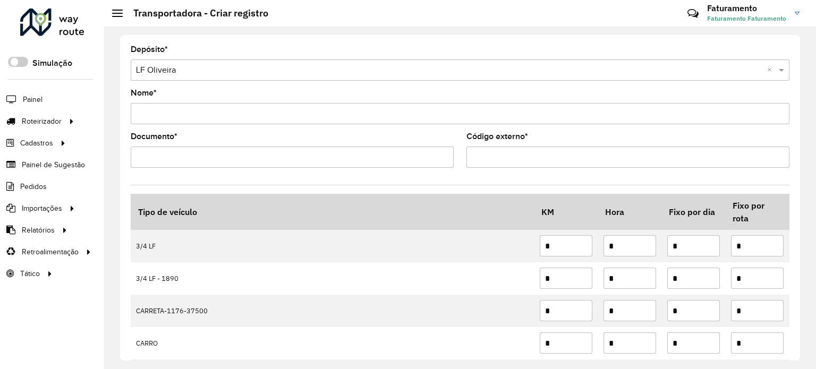
click at [354, 112] on input "Nome *" at bounding box center [460, 113] width 659 height 21
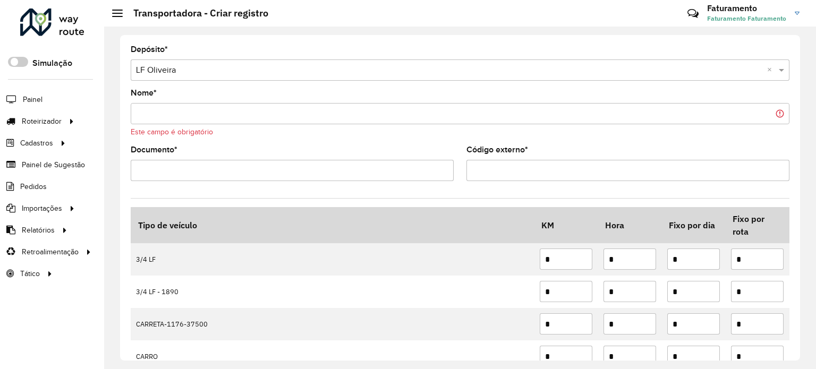
click at [378, 165] on input "Documento *" at bounding box center [292, 170] width 323 height 21
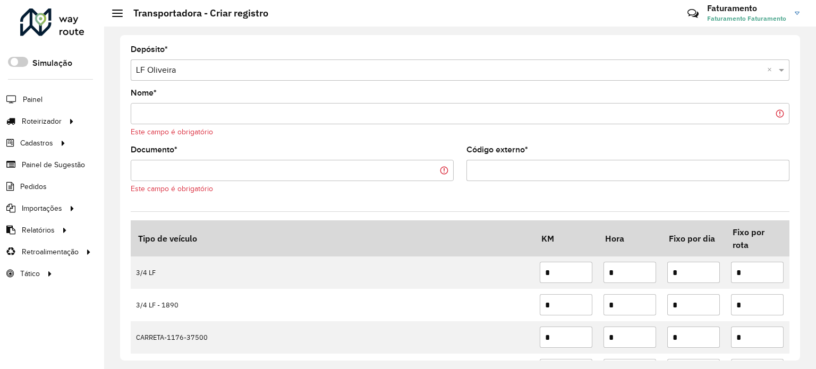
click at [571, 191] on formly-field "Código externo *" at bounding box center [628, 174] width 336 height 57
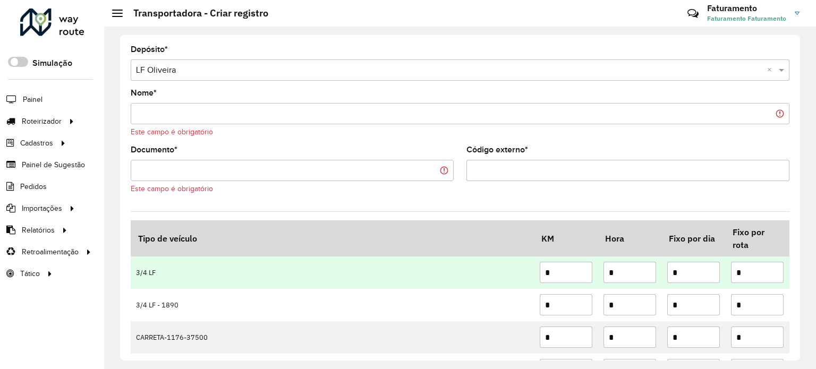
click at [279, 275] on td "3/4 LF" at bounding box center [333, 273] width 404 height 32
click at [277, 275] on td "3/4 LF" at bounding box center [333, 273] width 404 height 32
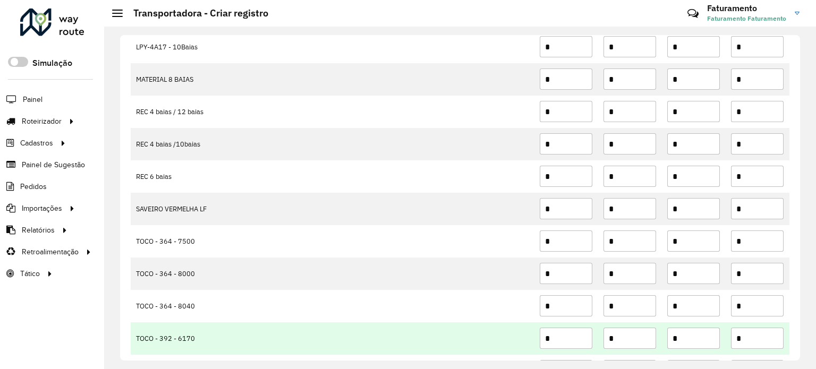
scroll to position [531, 0]
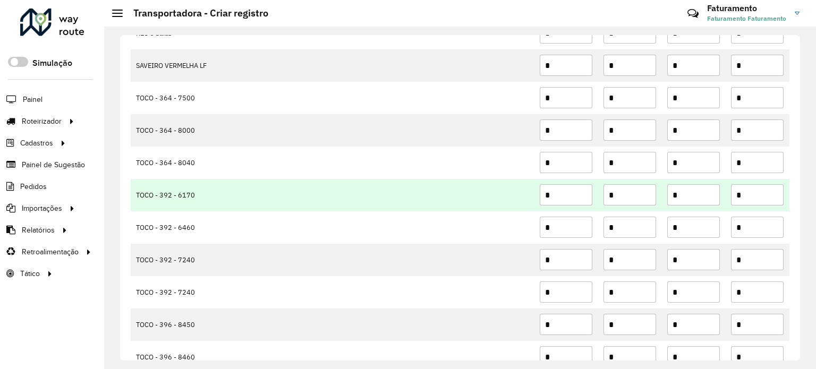
drag, startPoint x: 540, startPoint y: 189, endPoint x: 546, endPoint y: 186, distance: 6.2
click at [540, 189] on input "*" at bounding box center [566, 194] width 53 height 21
click at [549, 191] on input "*" at bounding box center [566, 194] width 53 height 21
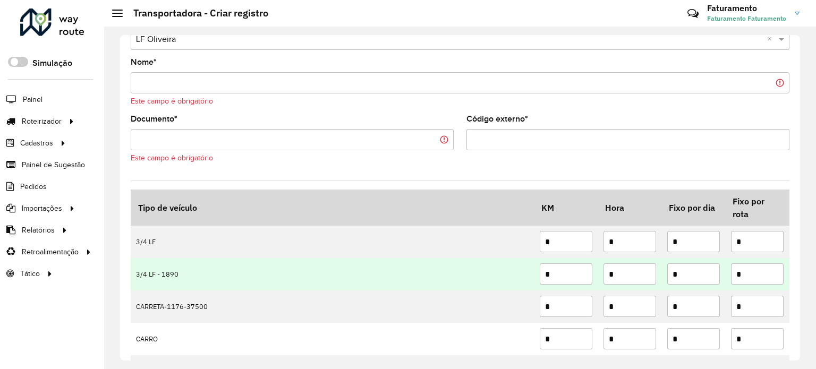
scroll to position [21, 0]
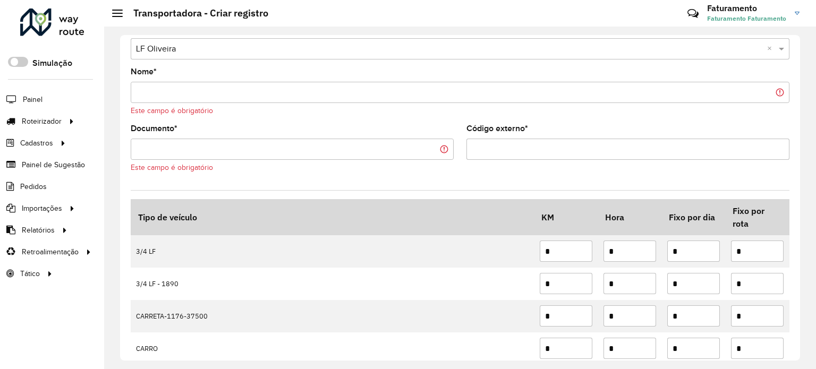
click at [295, 95] on input "Nome *" at bounding box center [460, 92] width 659 height 21
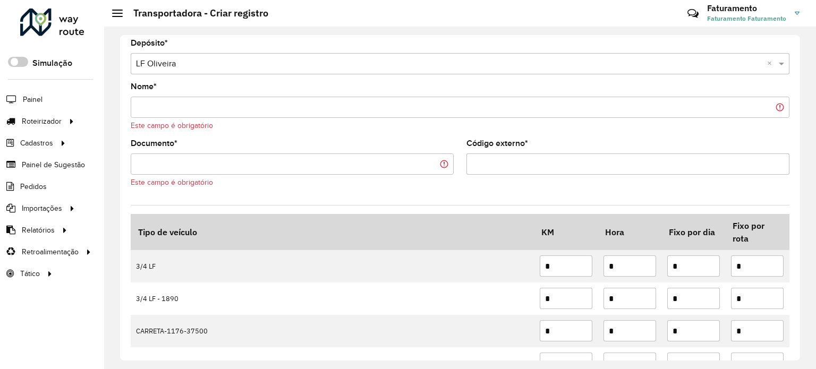
scroll to position [0, 0]
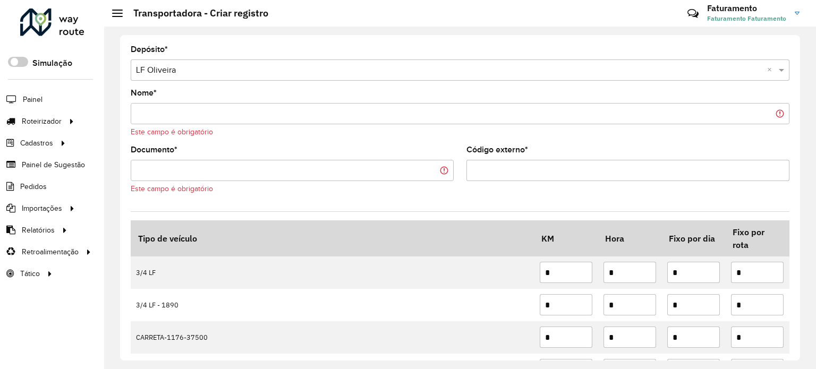
click at [359, 170] on input "Documento *" at bounding box center [292, 170] width 323 height 21
click at [531, 169] on input "Código externo *" at bounding box center [627, 170] width 323 height 21
click at [379, 114] on input "Nome *" at bounding box center [460, 113] width 659 height 21
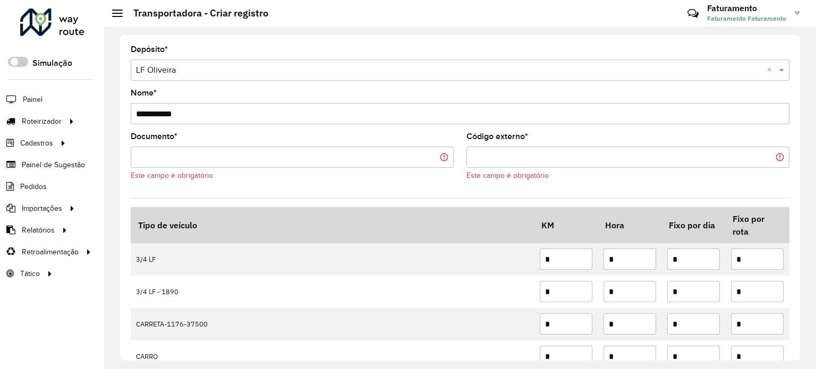
type input "**********"
click at [443, 158] on input "Documento *" at bounding box center [292, 157] width 323 height 21
click at [512, 155] on input "Código externo *" at bounding box center [627, 157] width 323 height 21
click at [795, 151] on div "**********" at bounding box center [460, 198] width 680 height 326
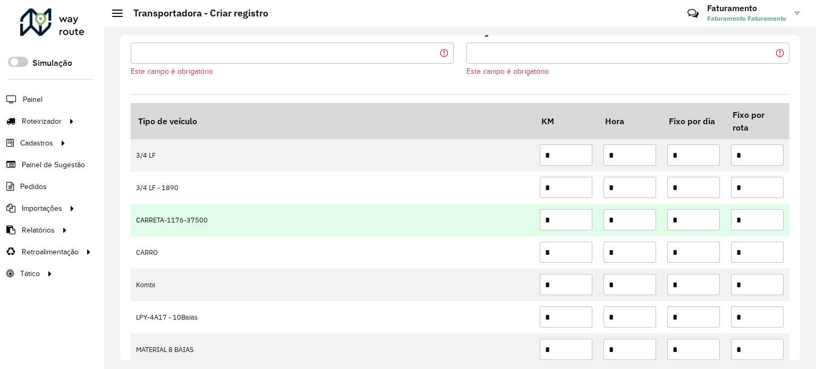
scroll to position [106, 0]
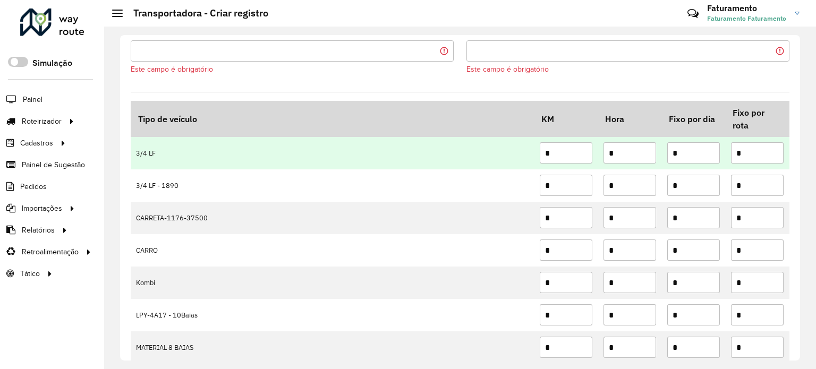
click at [564, 157] on input "*" at bounding box center [566, 152] width 53 height 21
click at [626, 155] on input "*" at bounding box center [630, 152] width 53 height 21
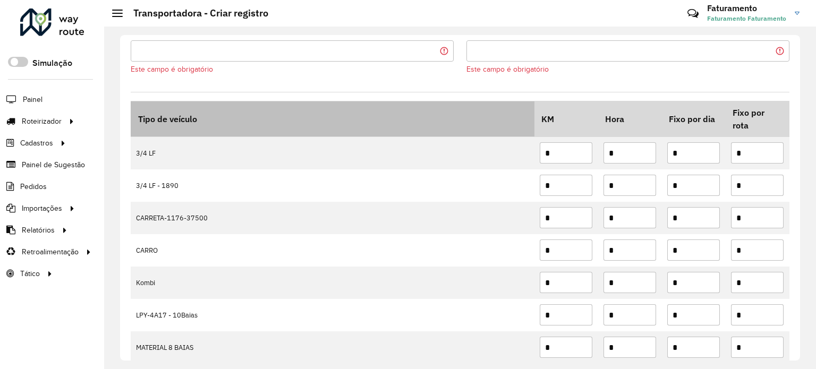
click at [226, 131] on th "Tipo de veículo" at bounding box center [333, 119] width 404 height 36
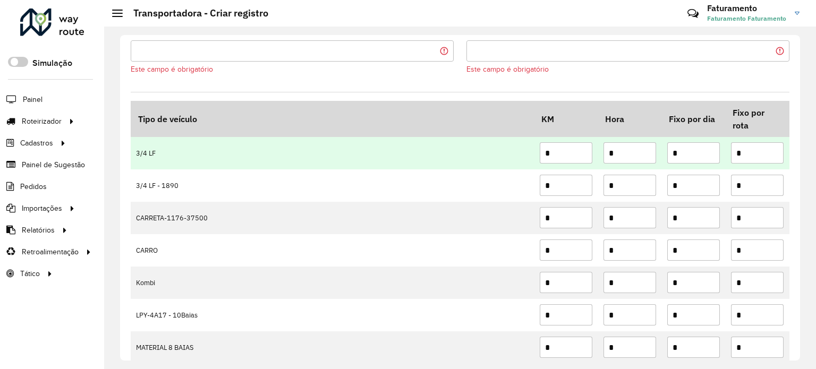
click at [155, 156] on td "3/4 LF" at bounding box center [333, 153] width 404 height 32
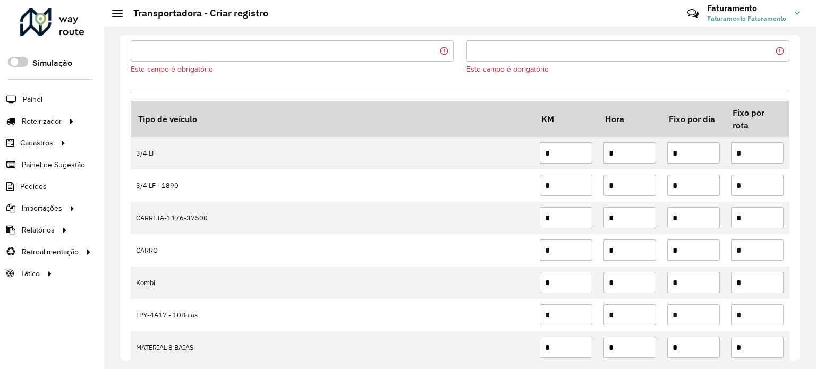
click at [35, 13] on div at bounding box center [52, 23] width 64 height 28
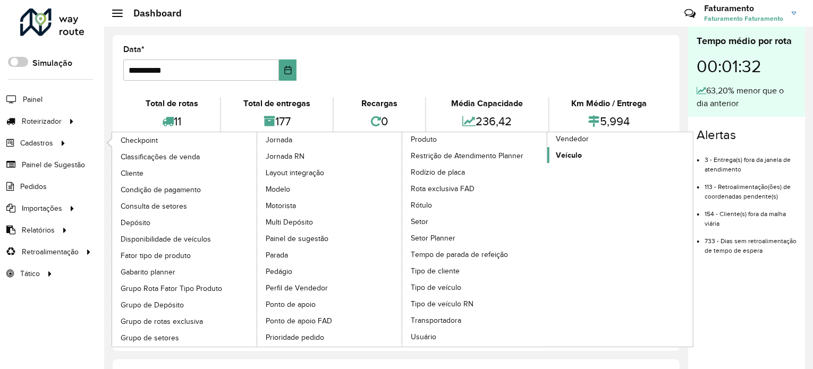
click at [567, 150] on span "Veículo" at bounding box center [569, 155] width 26 height 11
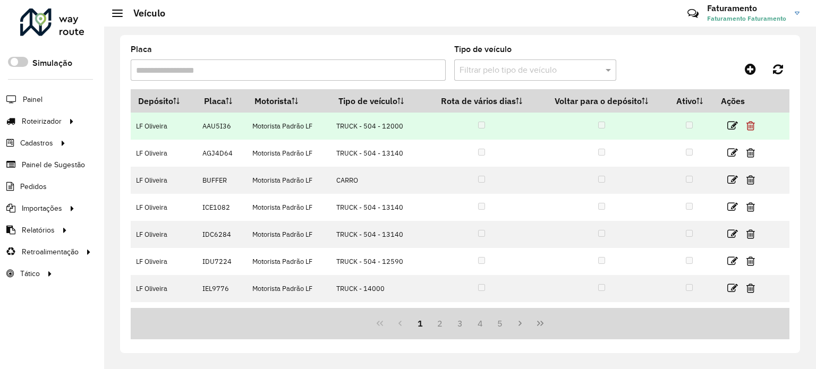
click at [750, 128] on icon at bounding box center [750, 126] width 9 height 11
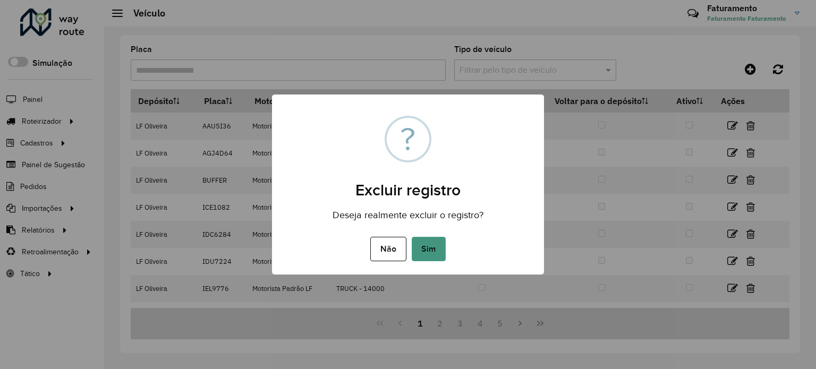
click at [423, 251] on button "Sim" at bounding box center [429, 249] width 34 height 24
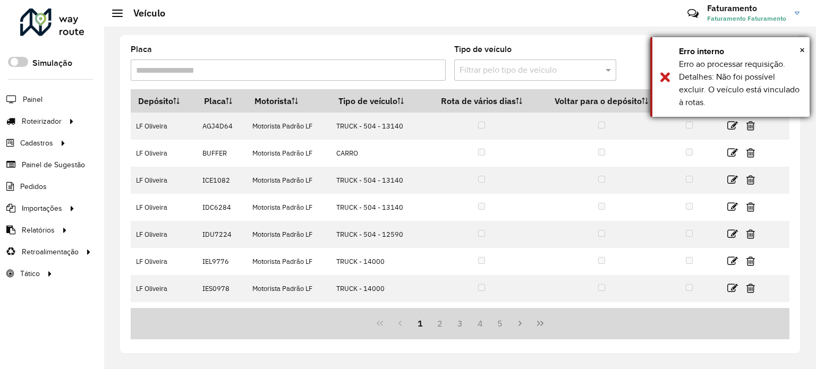
click at [795, 46] on div "Erro interno" at bounding box center [740, 51] width 123 height 13
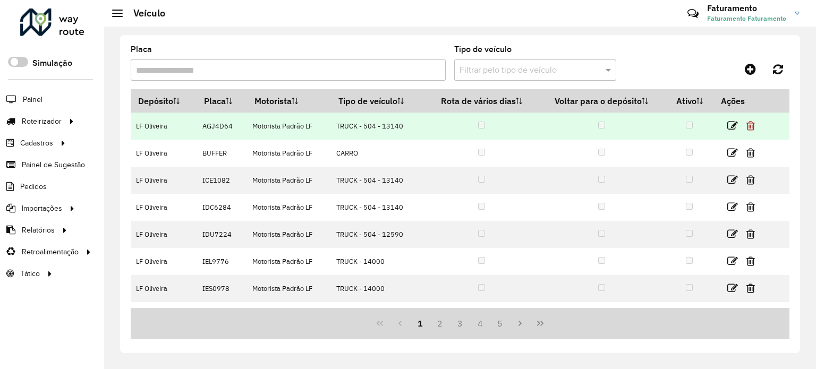
click at [751, 128] on icon at bounding box center [750, 126] width 9 height 11
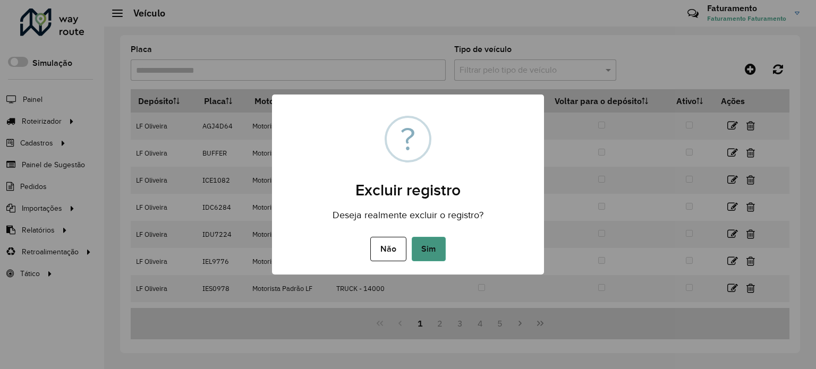
click at [425, 255] on button "Sim" at bounding box center [429, 249] width 34 height 24
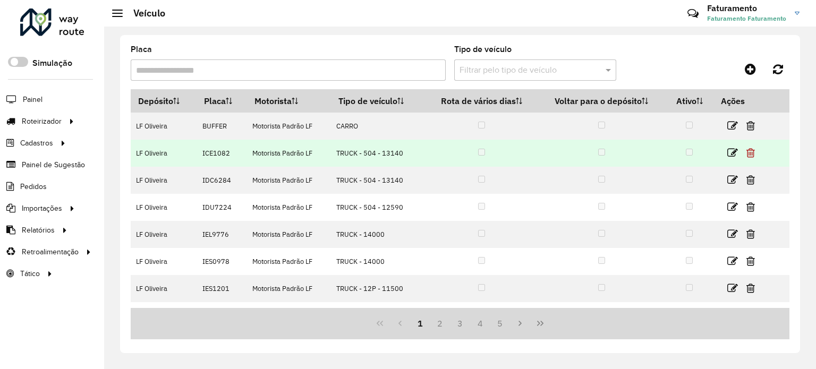
click at [746, 155] on icon at bounding box center [750, 153] width 9 height 11
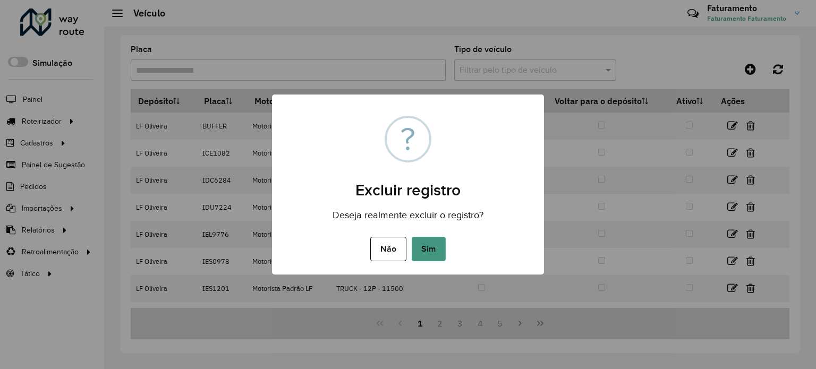
click at [430, 251] on button "Sim" at bounding box center [429, 249] width 34 height 24
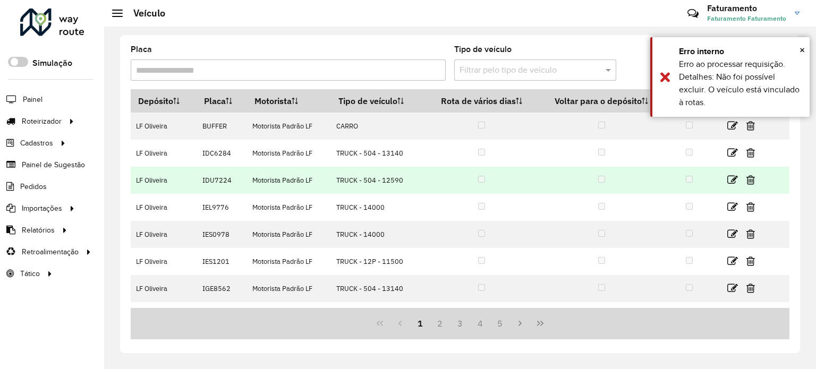
click at [749, 185] on link at bounding box center [750, 180] width 9 height 14
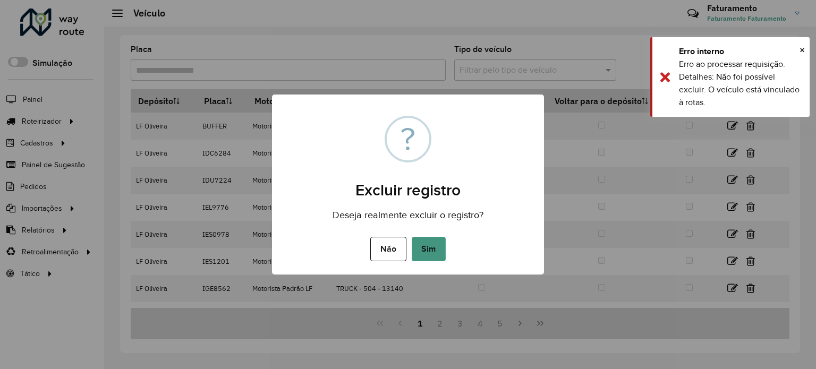
click at [431, 250] on button "Sim" at bounding box center [429, 249] width 34 height 24
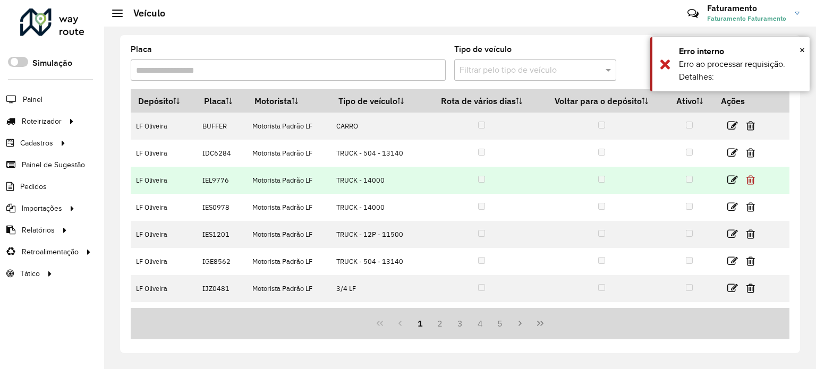
click at [746, 182] on icon at bounding box center [750, 180] width 9 height 11
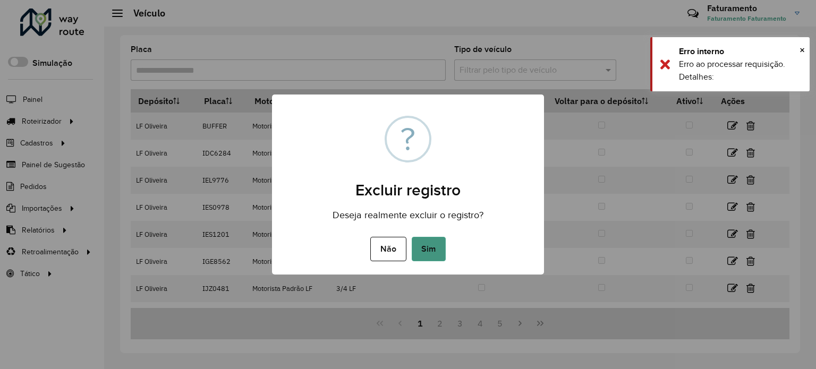
click at [421, 252] on button "Sim" at bounding box center [429, 249] width 34 height 24
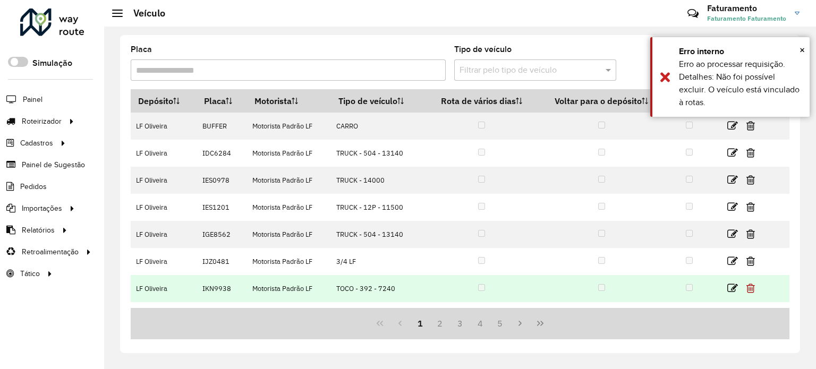
click at [751, 289] on icon at bounding box center [750, 288] width 9 height 11
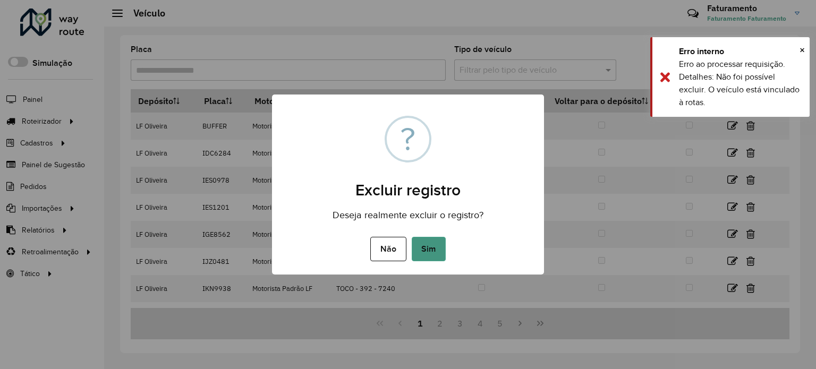
click at [426, 248] on button "Sim" at bounding box center [429, 249] width 34 height 24
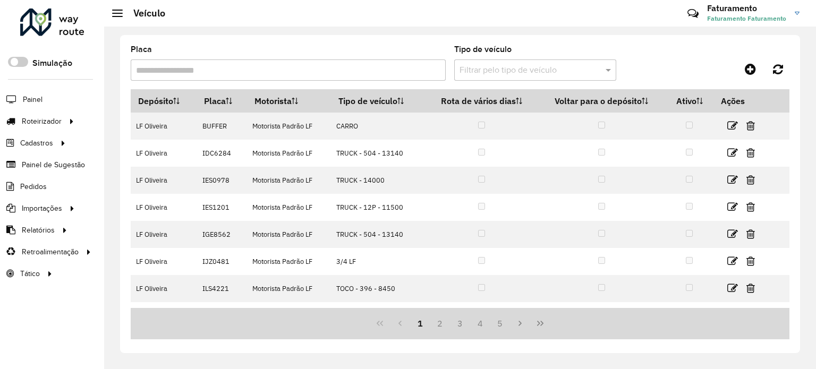
click at [590, 67] on div at bounding box center [535, 70] width 162 height 13
click at [756, 69] on icon at bounding box center [750, 69] width 11 height 13
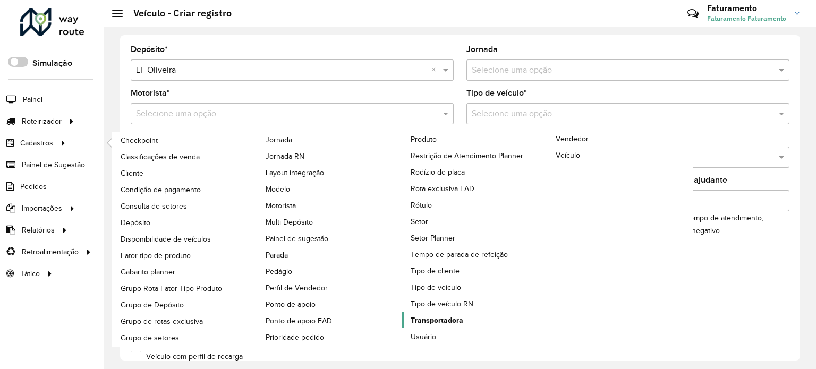
click at [427, 319] on span "Transportadora" at bounding box center [437, 320] width 53 height 11
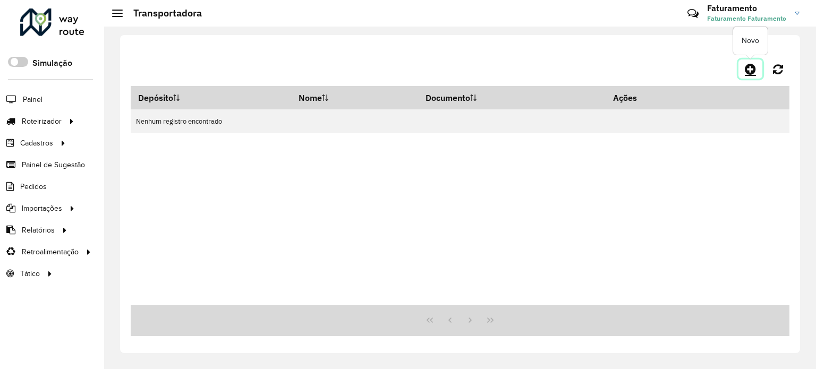
click at [750, 65] on icon at bounding box center [750, 69] width 11 height 13
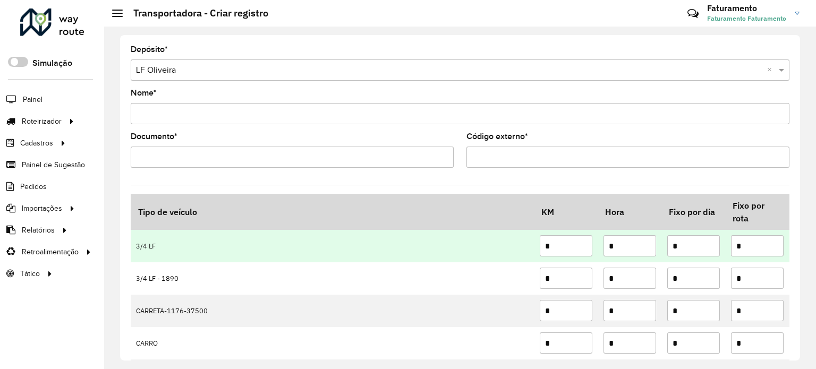
click at [358, 246] on td "3/4 LF" at bounding box center [333, 246] width 404 height 32
click at [314, 247] on td "3/4 LF" at bounding box center [333, 246] width 404 height 32
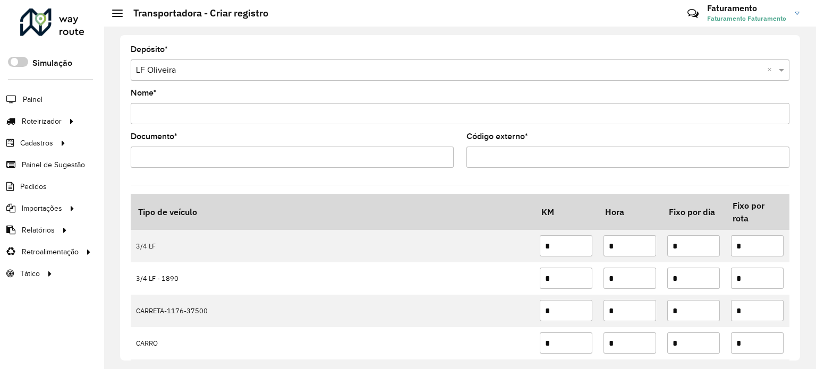
click at [276, 111] on input "Nome *" at bounding box center [460, 113] width 659 height 21
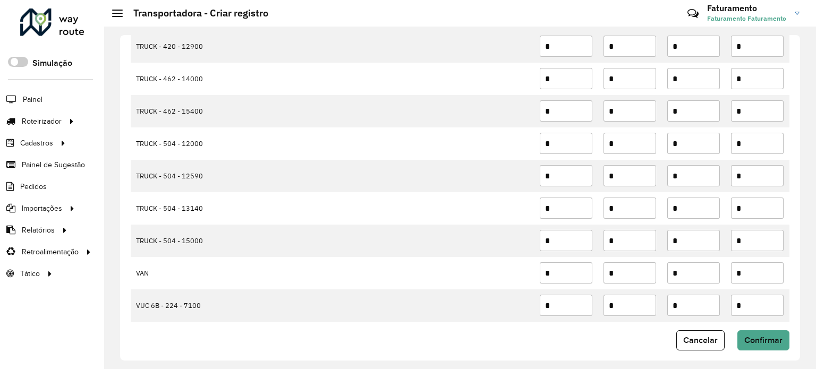
scroll to position [1110, 0]
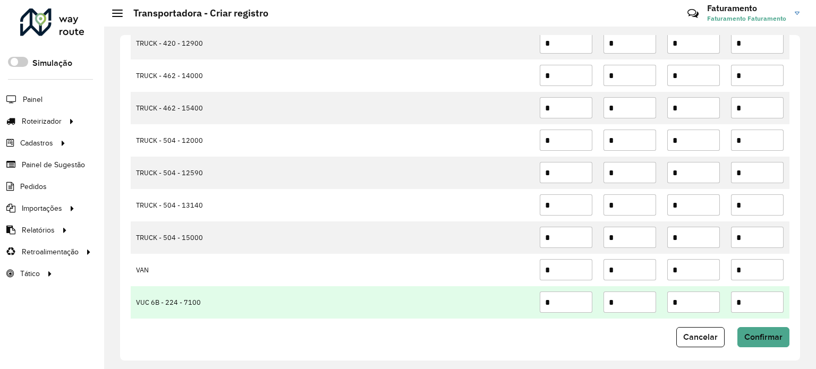
click at [570, 297] on input "*" at bounding box center [566, 302] width 53 height 21
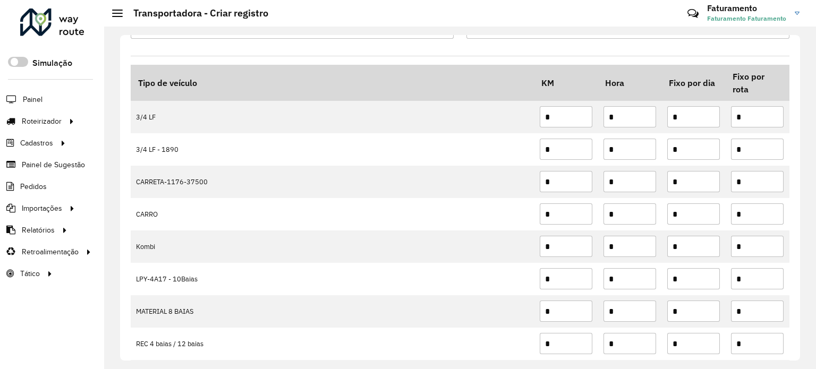
scroll to position [0, 0]
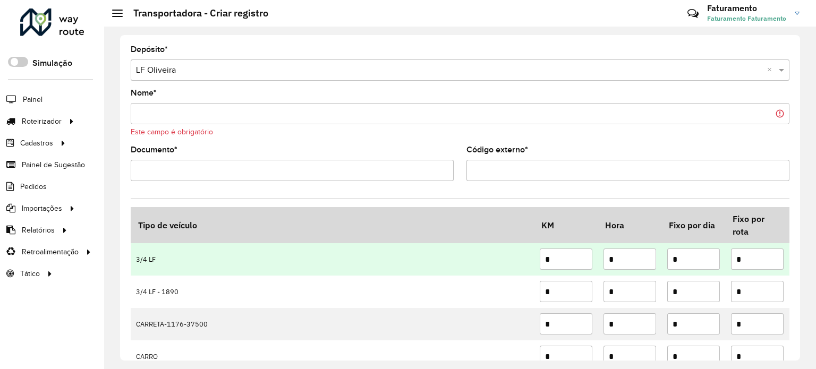
click at [567, 257] on input "*" at bounding box center [566, 259] width 53 height 21
click at [621, 256] on input "*" at bounding box center [630, 259] width 53 height 21
click at [695, 261] on input "*" at bounding box center [693, 259] width 53 height 21
click at [750, 261] on input "*" at bounding box center [757, 259] width 53 height 21
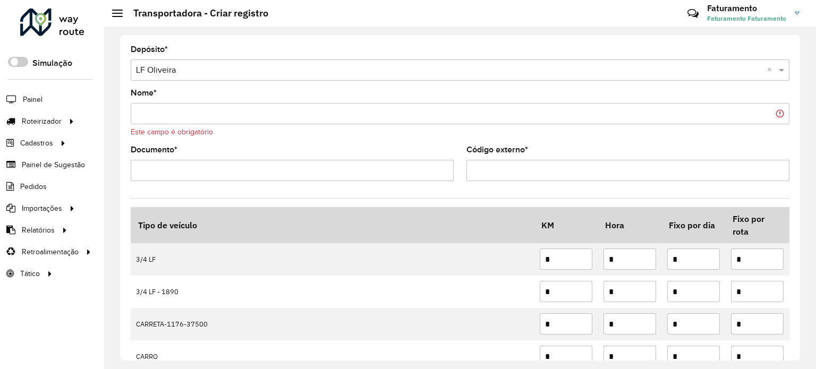
click at [0, 0] on span "Transportadora" at bounding box center [0, 0] width 0 height 0
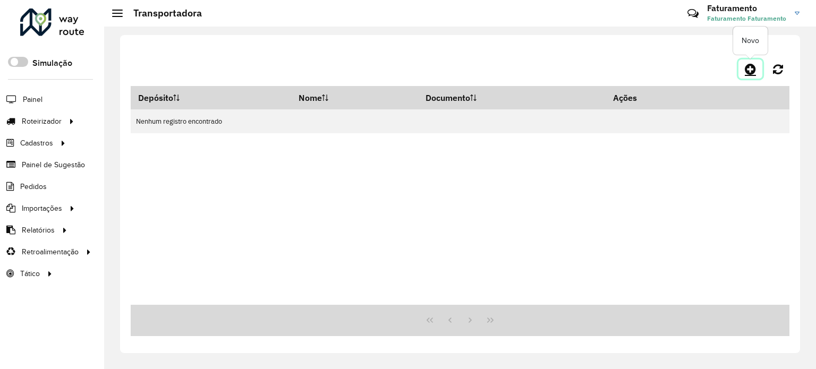
click at [746, 65] on icon at bounding box center [750, 69] width 11 height 13
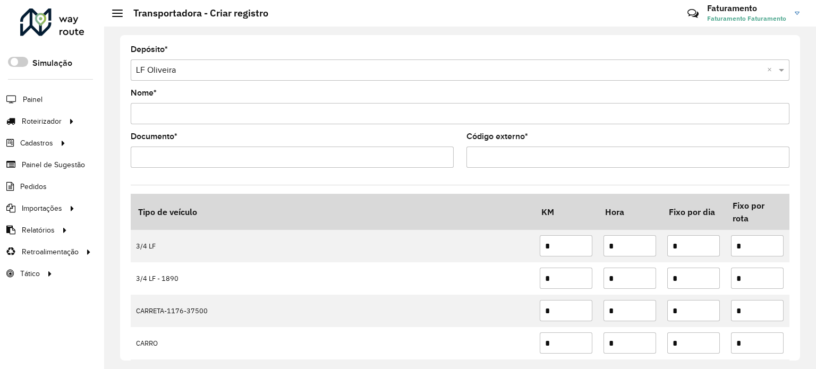
click at [246, 105] on input "Nome *" at bounding box center [460, 113] width 659 height 21
click at [324, 150] on div "Documento *" at bounding box center [292, 150] width 323 height 35
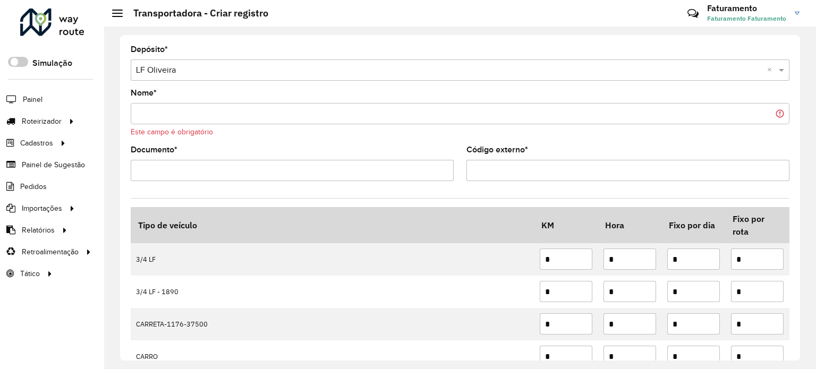
click at [522, 165] on input "Código externo *" at bounding box center [627, 170] width 323 height 21
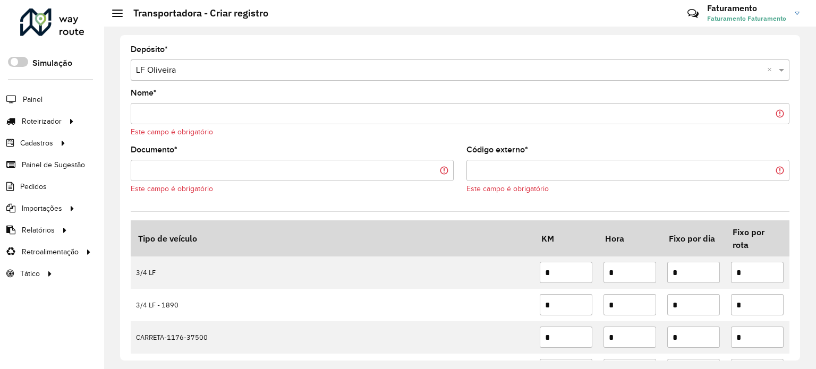
click at [119, 13] on span at bounding box center [117, 13] width 11 height 1
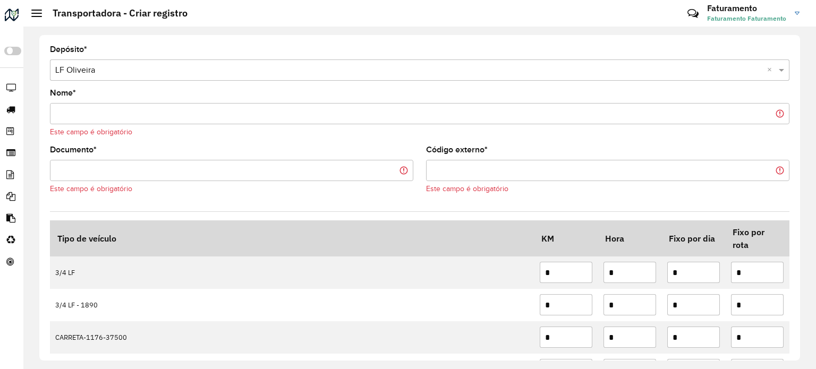
click at [801, 11] on link "Faturamento Faturamento Faturamento" at bounding box center [757, 13] width 100 height 28
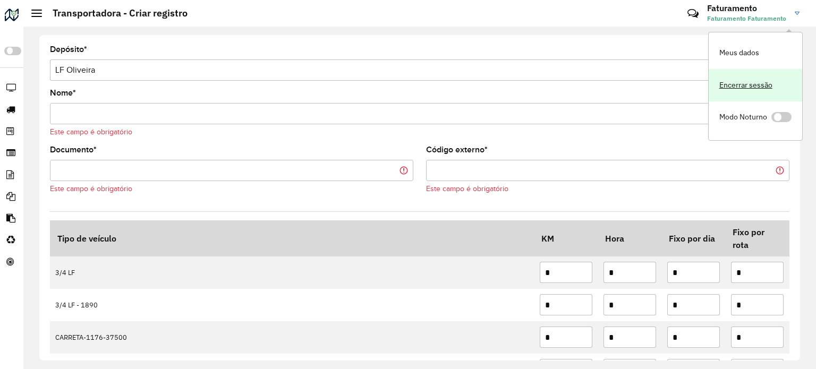
click at [746, 82] on link "Encerrar sessão" at bounding box center [756, 85] width 94 height 32
